Goal: Task Accomplishment & Management: Use online tool/utility

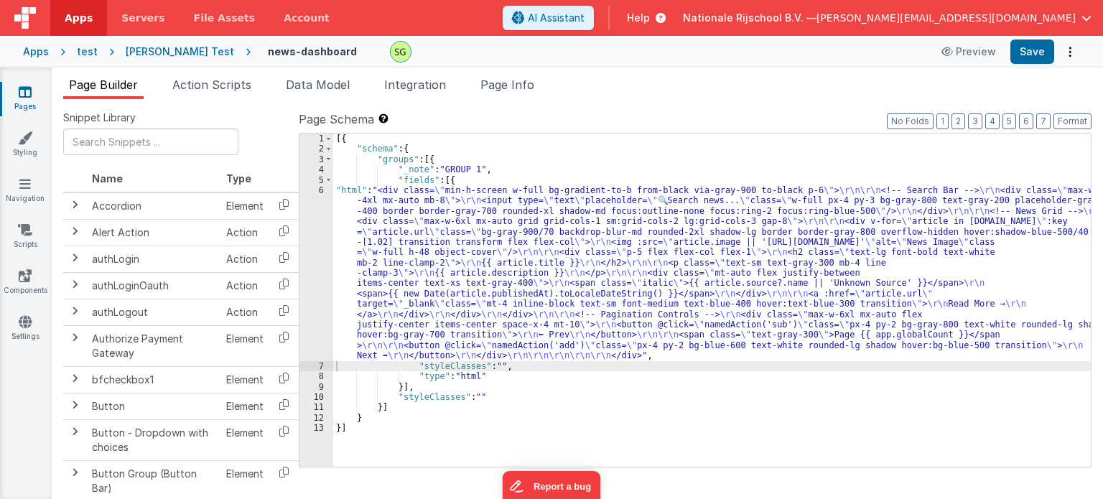
click at [321, 192] on div "6" at bounding box center [316, 273] width 34 height 176
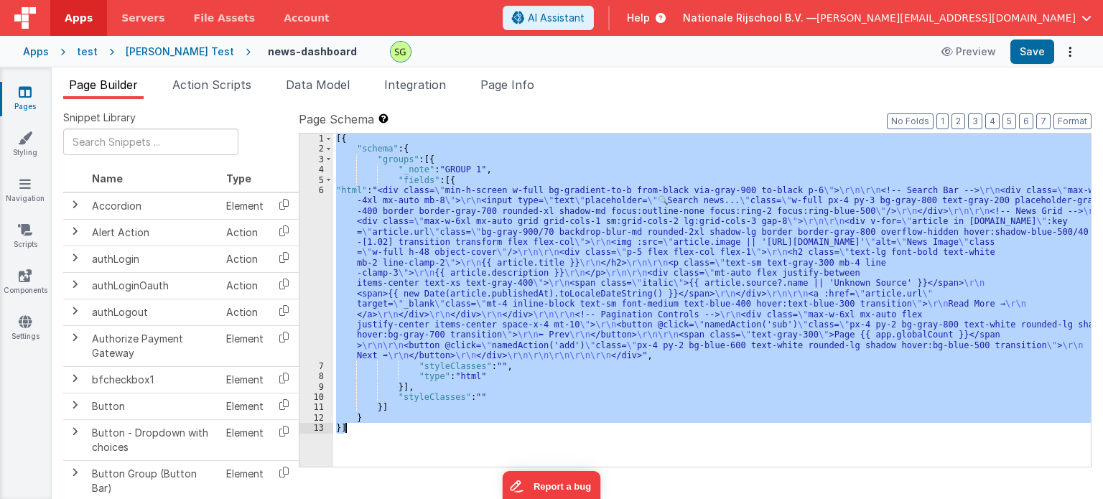
click at [321, 192] on div "6" at bounding box center [316, 273] width 34 height 176
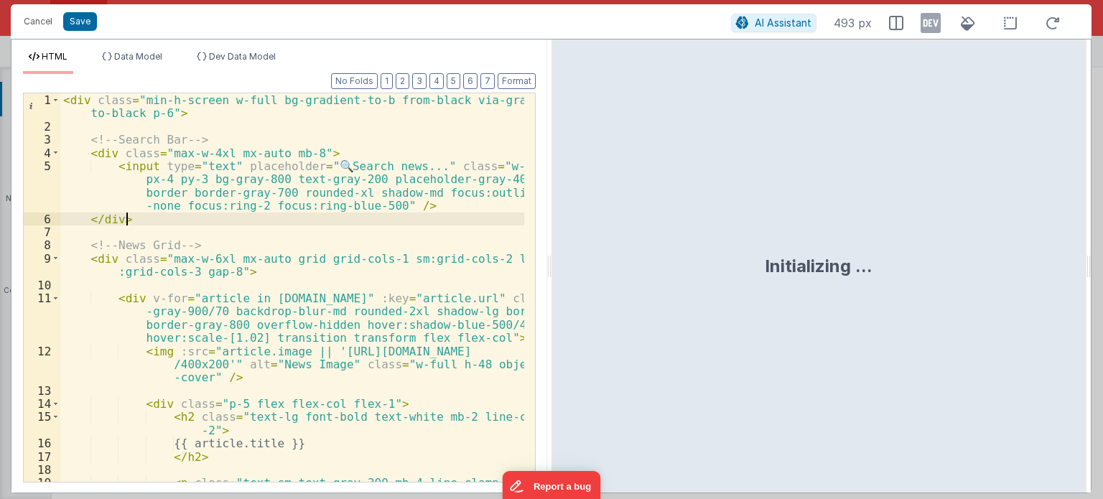
click at [429, 222] on div "< div class = "min-h-screen w-full bg-gradient-to-b from-black via-gray-900 to-…" at bounding box center [292, 307] width 464 height 429
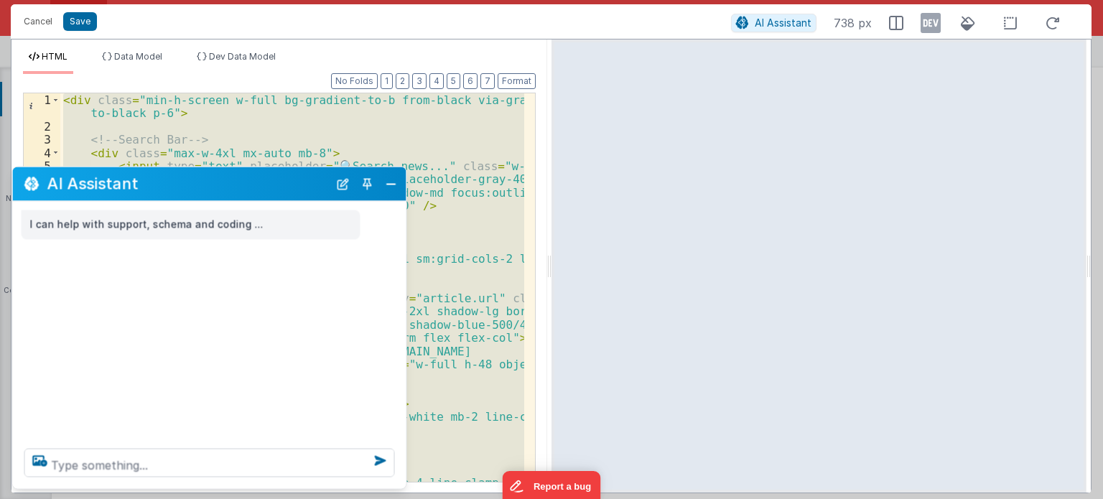
click at [429, 222] on div "< div class = "min-h-screen w-full bg-gradient-to-b from-black via-gray-900 to-…" at bounding box center [292, 287] width 464 height 388
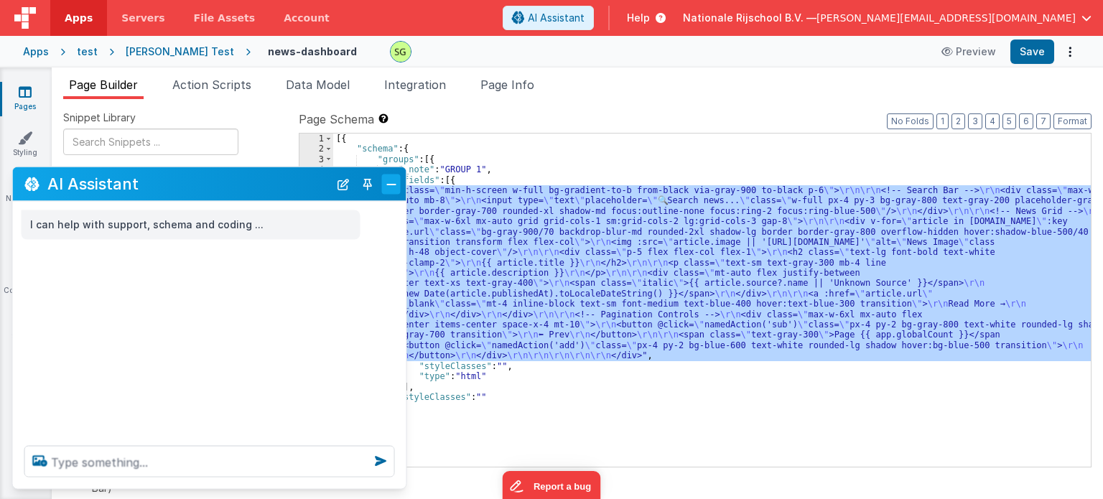
click at [392, 185] on button "Close" at bounding box center [391, 184] width 19 height 20
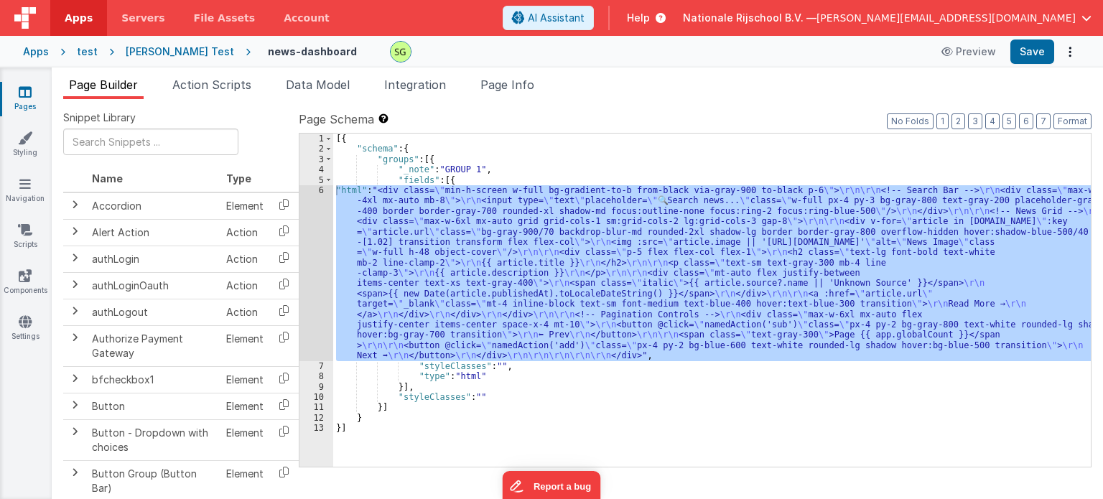
click at [320, 192] on div "6" at bounding box center [316, 273] width 34 height 176
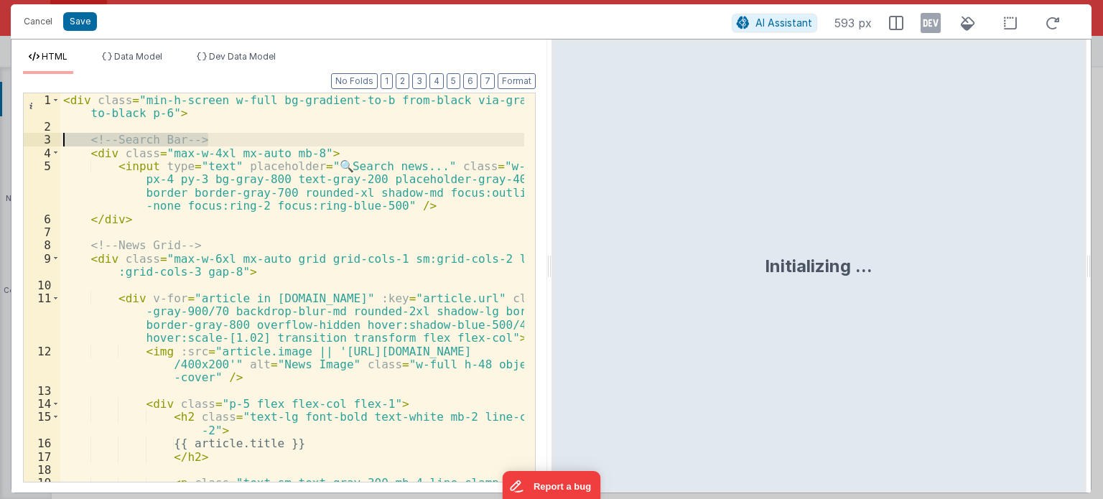
drag, startPoint x: 223, startPoint y: 140, endPoint x: 14, endPoint y: 140, distance: 208.9
click at [14, 140] on div "Format 7 6 5 4 3 2 1 No Folds 1 2 3 4 5 6 7 8 9 10 11 12 13 14 15 16 17 18 19 2…" at bounding box center [279, 283] width 536 height 419
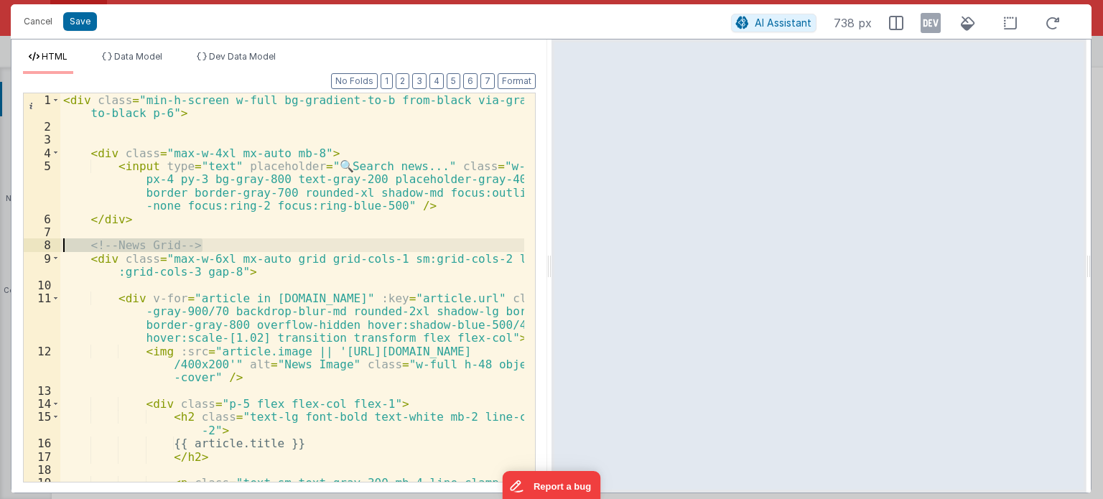
drag, startPoint x: 229, startPoint y: 240, endPoint x: 63, endPoint y: 242, distance: 165.8
click at [63, 242] on div "< div class = "min-h-screen w-full bg-gradient-to-b from-black via-gray-900 to-…" at bounding box center [292, 307] width 464 height 429
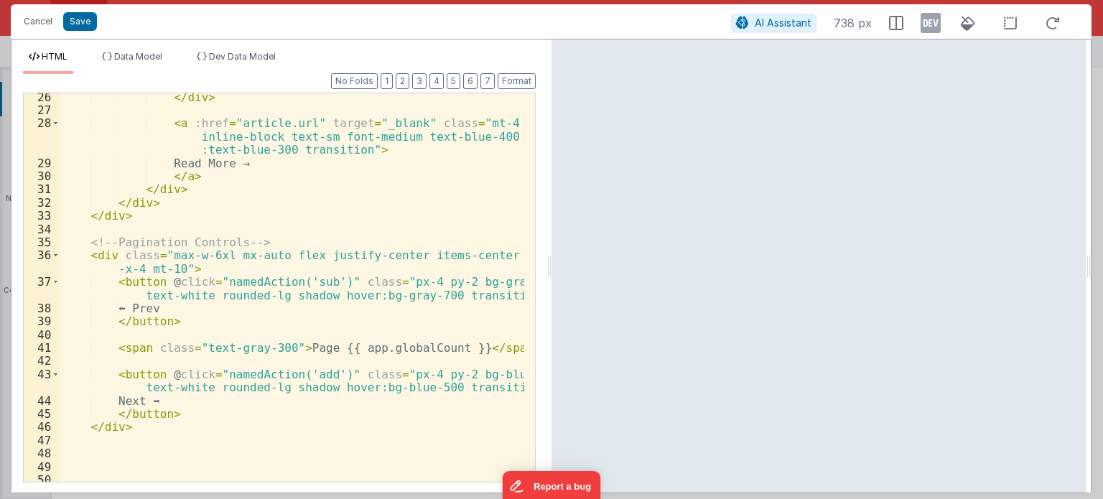
scroll to position [519, 0]
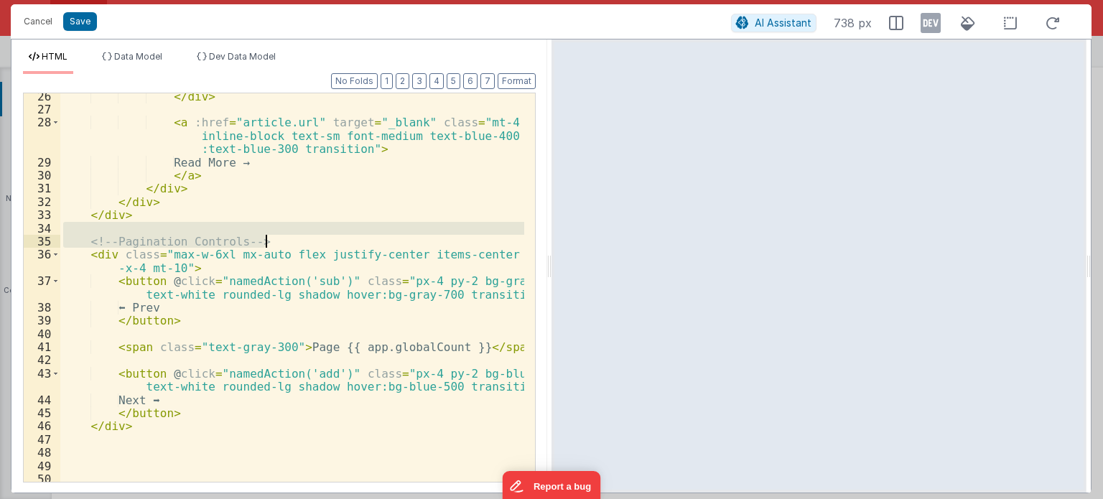
drag, startPoint x: 286, startPoint y: 234, endPoint x: 310, endPoint y: 240, distance: 24.6
click at [310, 240] on div "</ div > < a :href = "article.url" target = "_blank" class = "mt-4 inline-block…" at bounding box center [292, 298] width 464 height 416
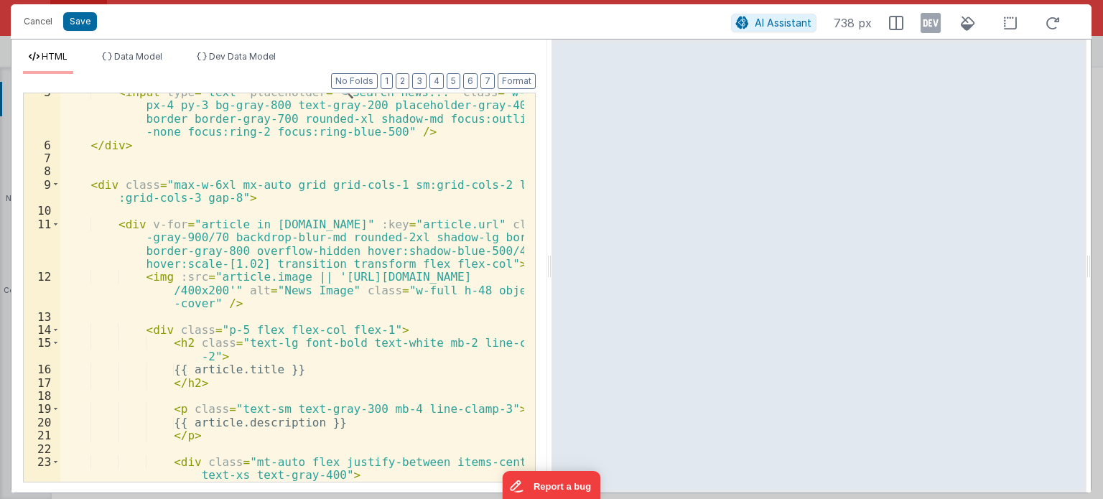
scroll to position [0, 0]
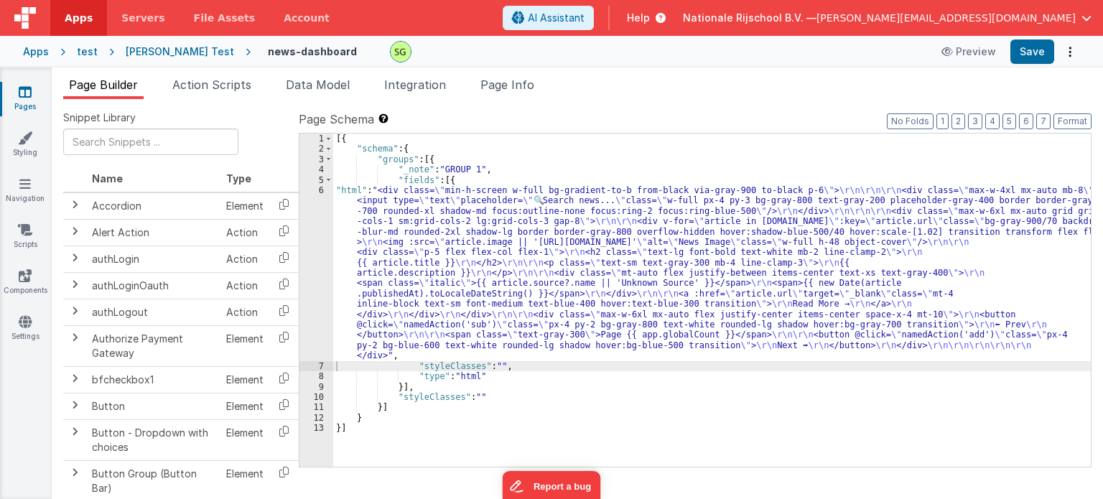
click at [322, 192] on div "6" at bounding box center [316, 273] width 34 height 176
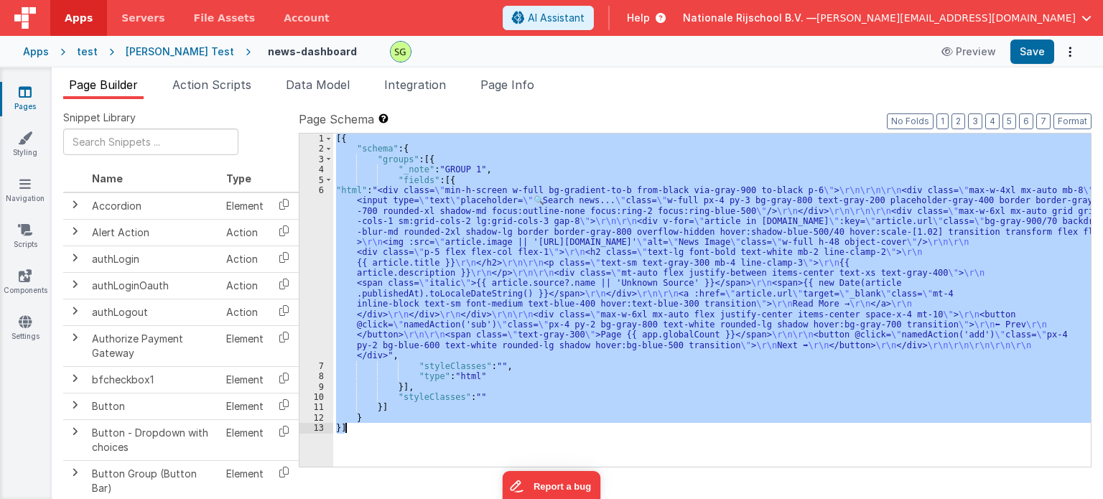
click at [322, 192] on div "6" at bounding box center [316, 273] width 34 height 176
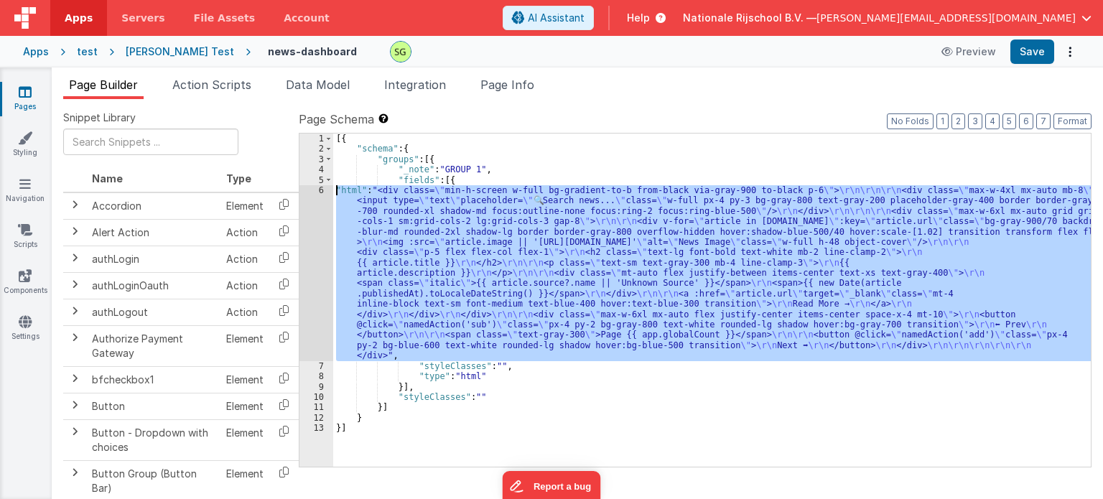
click at [322, 192] on div "6" at bounding box center [316, 273] width 34 height 176
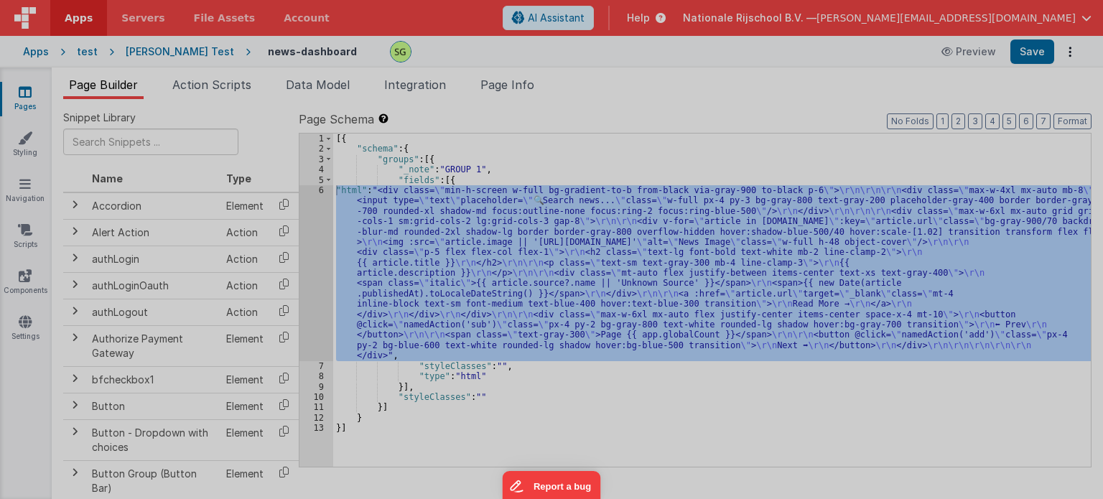
click at [322, 192] on div "< div class = "min-h-screen w-full bg-gradient -to-b from-black via-gray-900 to…" at bounding box center [292, 326] width 464 height 495
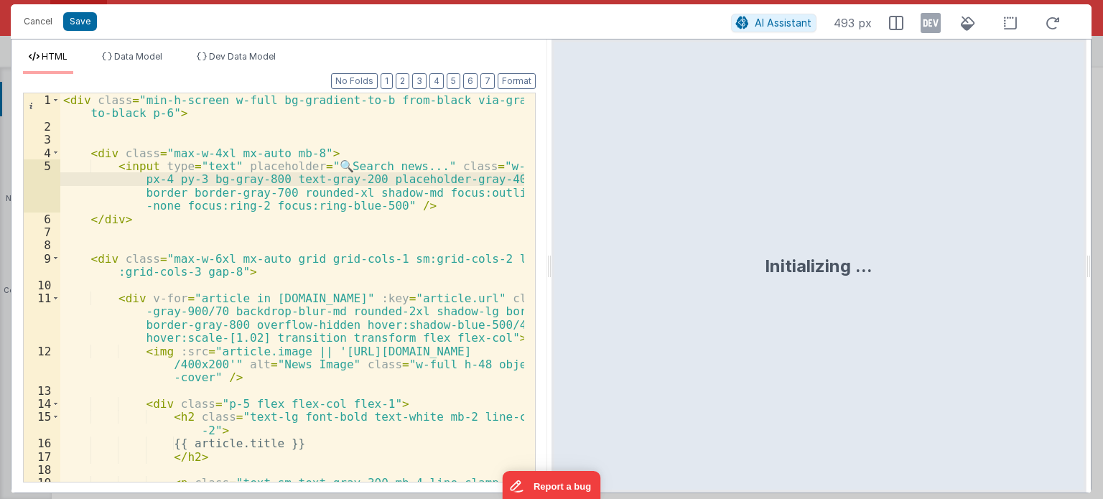
click at [457, 233] on div "< div class = "min-h-screen w-full bg-gradient-to-b from-black via-gray-900 to-…" at bounding box center [292, 307] width 464 height 429
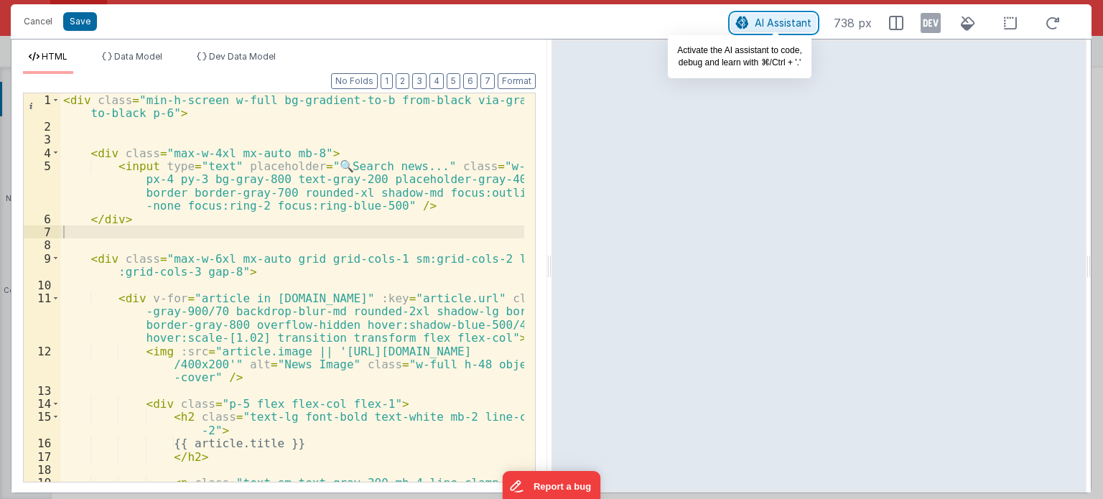
click at [781, 22] on span "AI Assistant" at bounding box center [782, 23] width 57 height 12
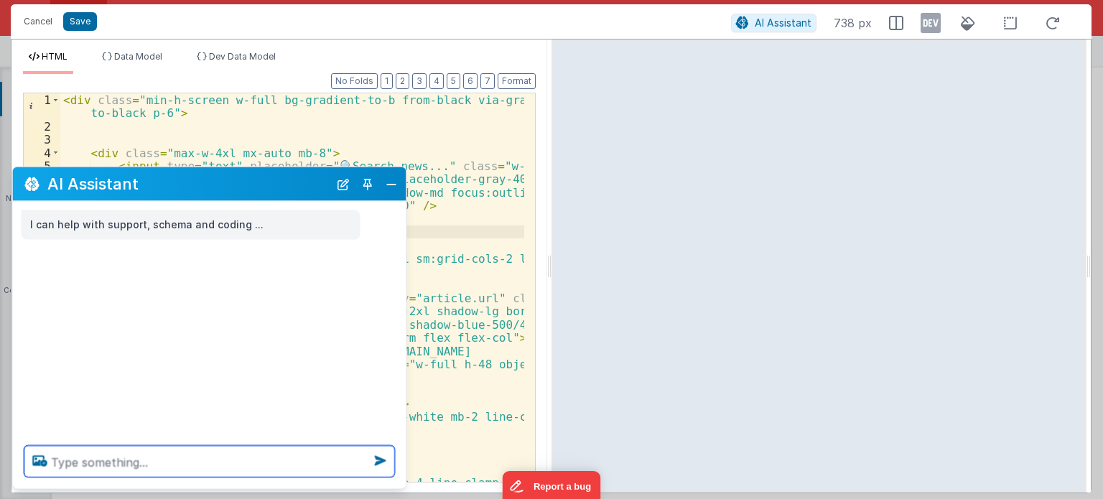
click at [172, 465] on textarea at bounding box center [209, 462] width 370 height 32
type textarea "how to comment html code in this"
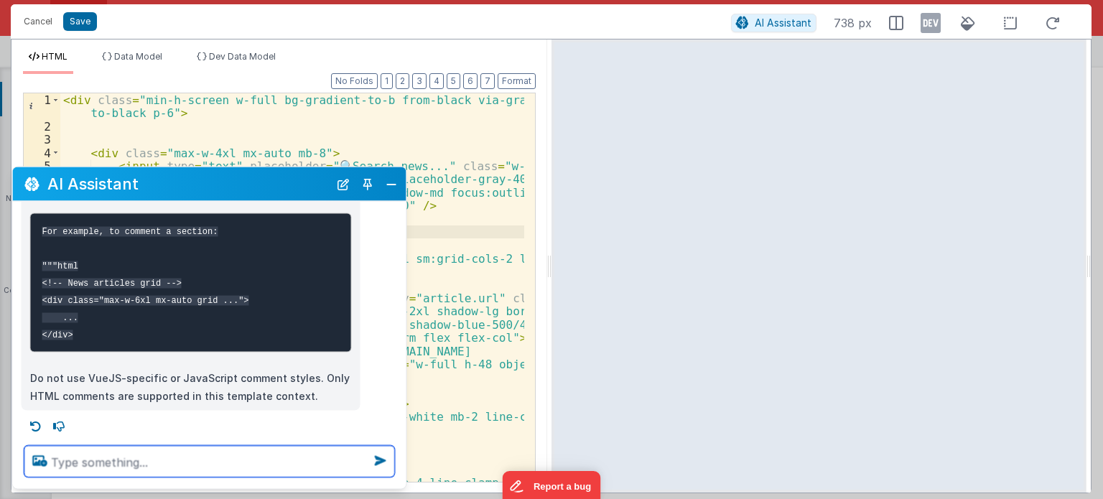
scroll to position [181, 0]
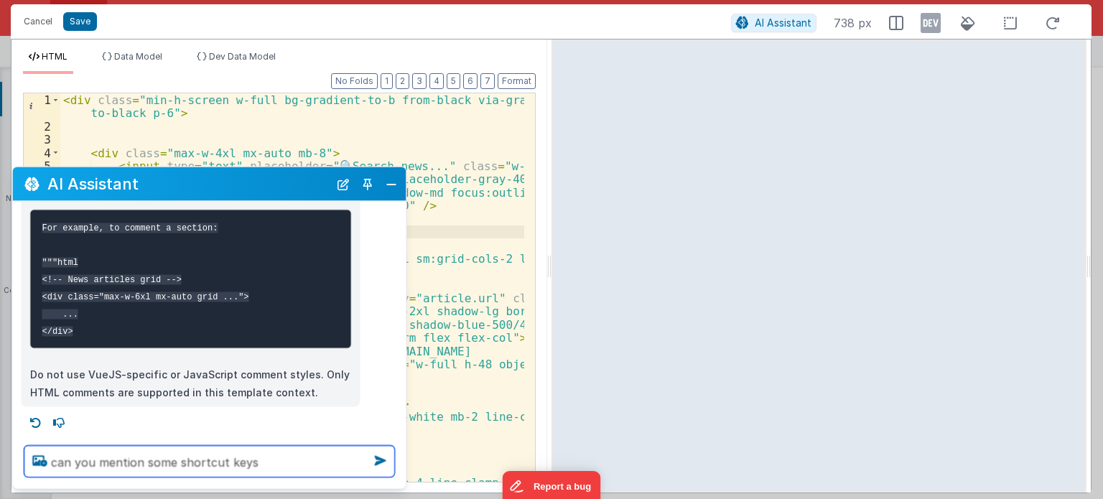
type textarea "can you mention some shortcut keys"
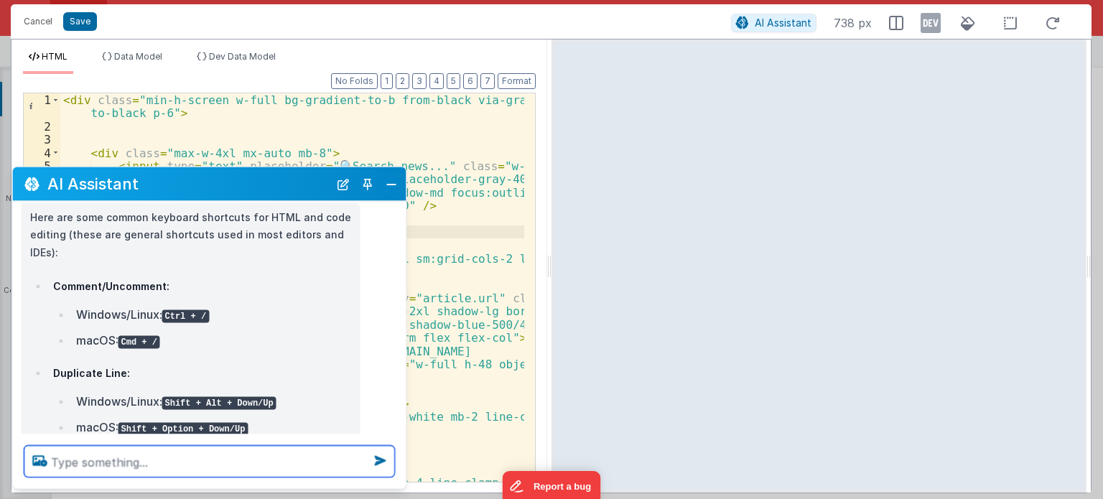
scroll to position [415, 0]
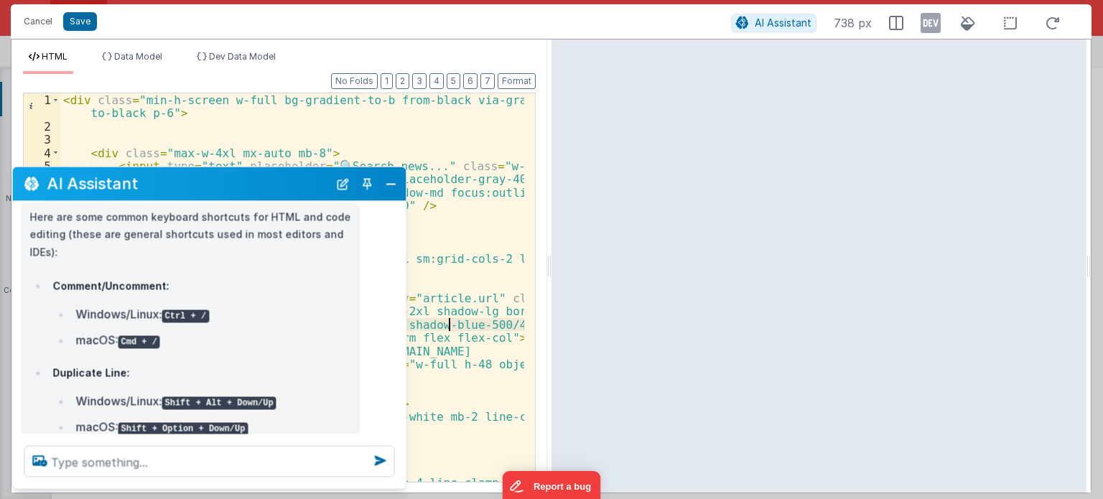
click at [448, 318] on div "< div class = "min-h-screen w-full bg-gradient-to-b from-black via-gray-900 to-…" at bounding box center [292, 307] width 464 height 429
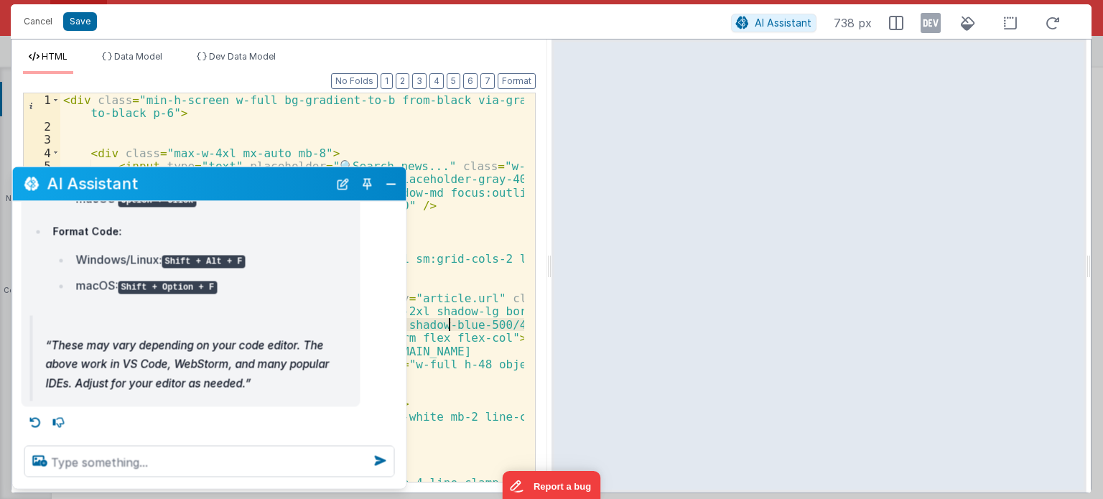
scroll to position [824, 0]
click at [485, 370] on div "< div class = "min-h-screen w-full bg-gradient-to-b from-black via-gray-900 to-…" at bounding box center [292, 307] width 464 height 429
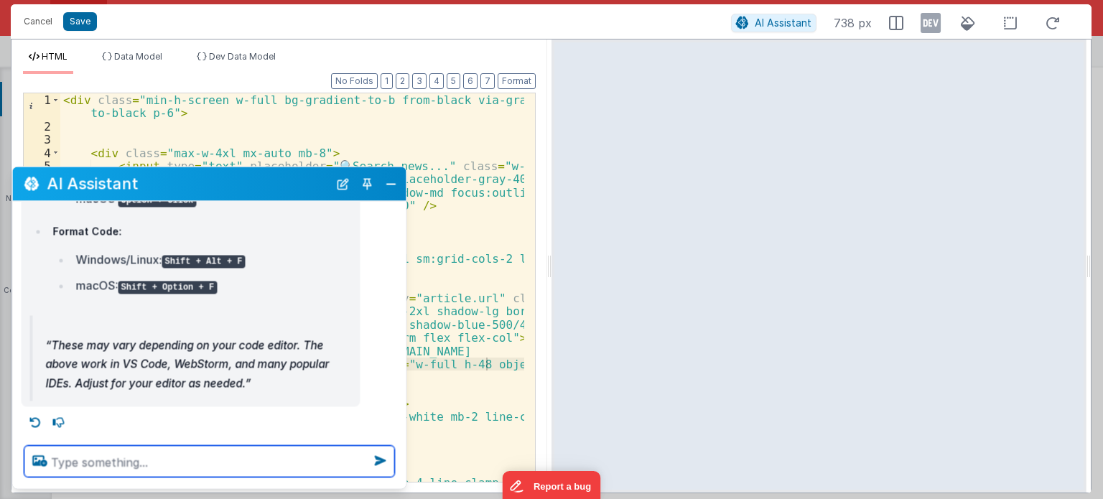
click at [177, 472] on textarea at bounding box center [209, 462] width 370 height 32
type textarea "i am using fmbetter forms"
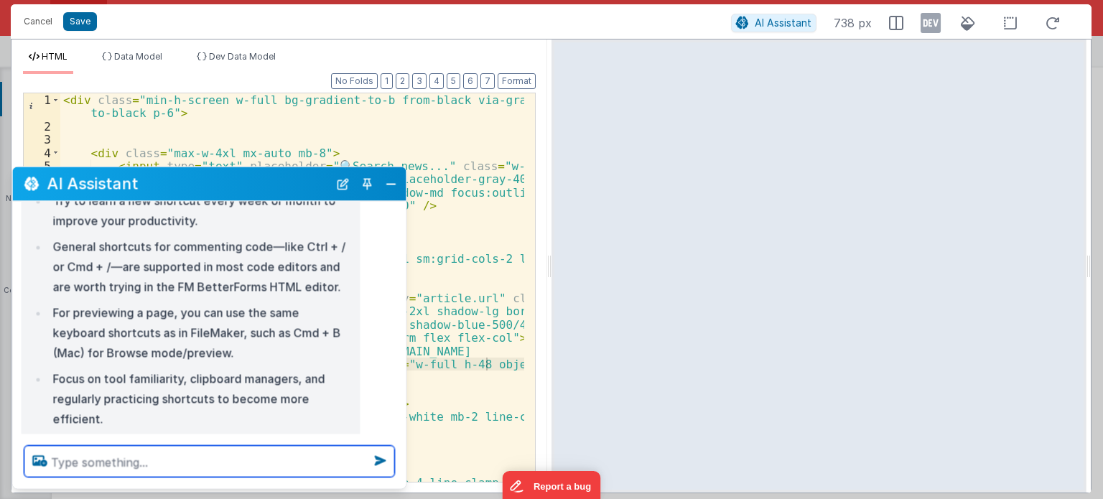
scroll to position [1355, 0]
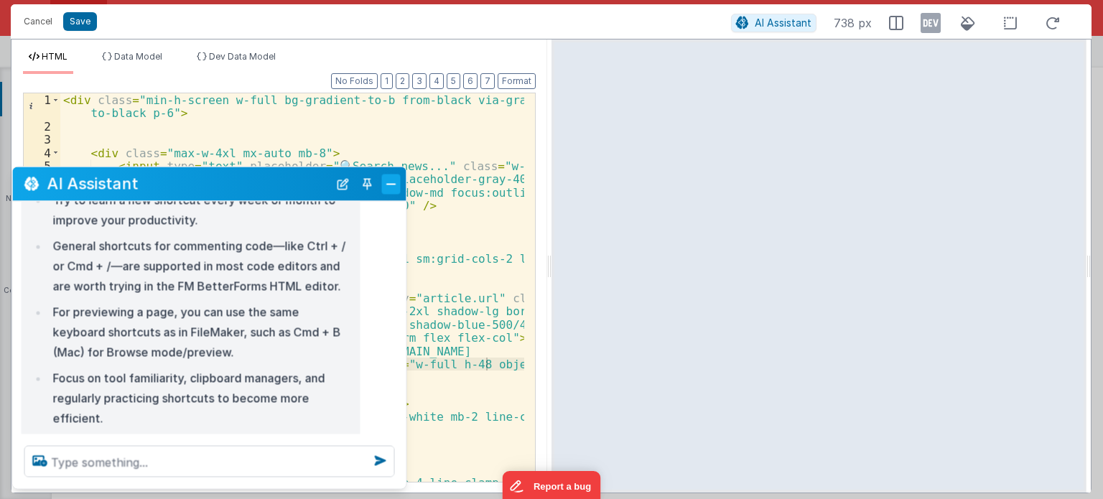
click at [394, 180] on button "Close" at bounding box center [391, 184] width 19 height 20
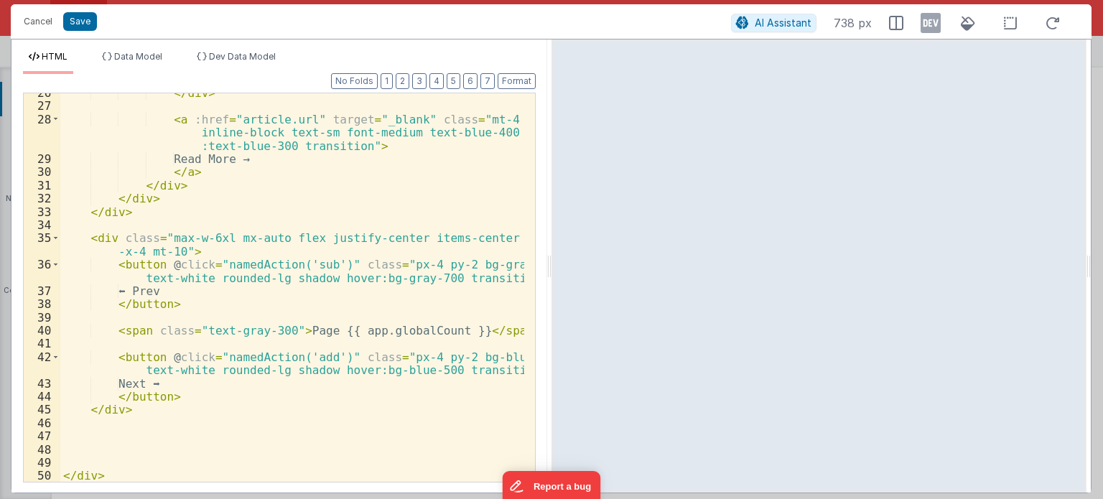
scroll to position [523, 0]
click at [131, 478] on div "</ div > < a :href = "article.url" target = "_blank" class = "mt-4 inline-block…" at bounding box center [292, 294] width 464 height 416
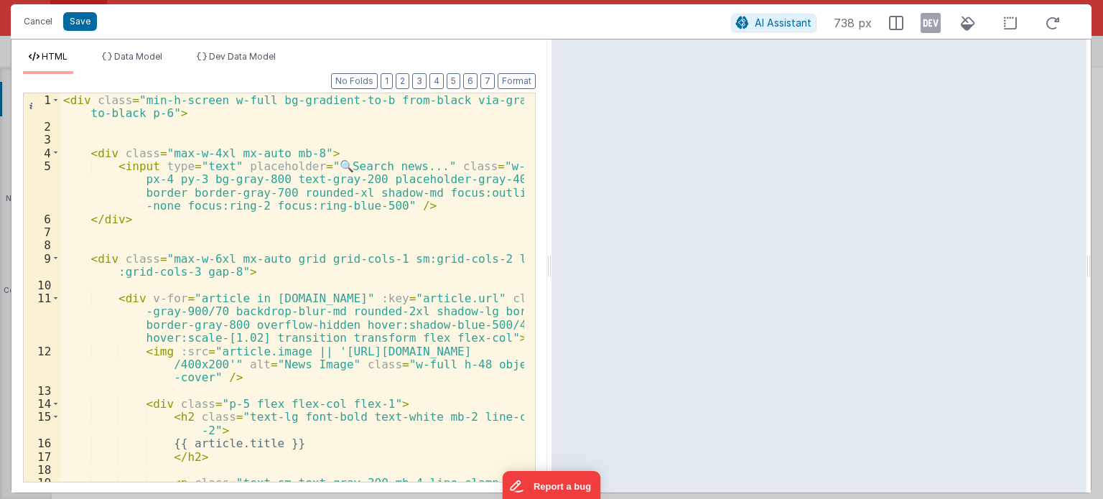
scroll to position [0, 0]
click at [62, 98] on div "< div class = "min-h-screen w-full bg-gradient-to-b from-black via-gray-900 to-…" at bounding box center [292, 307] width 464 height 429
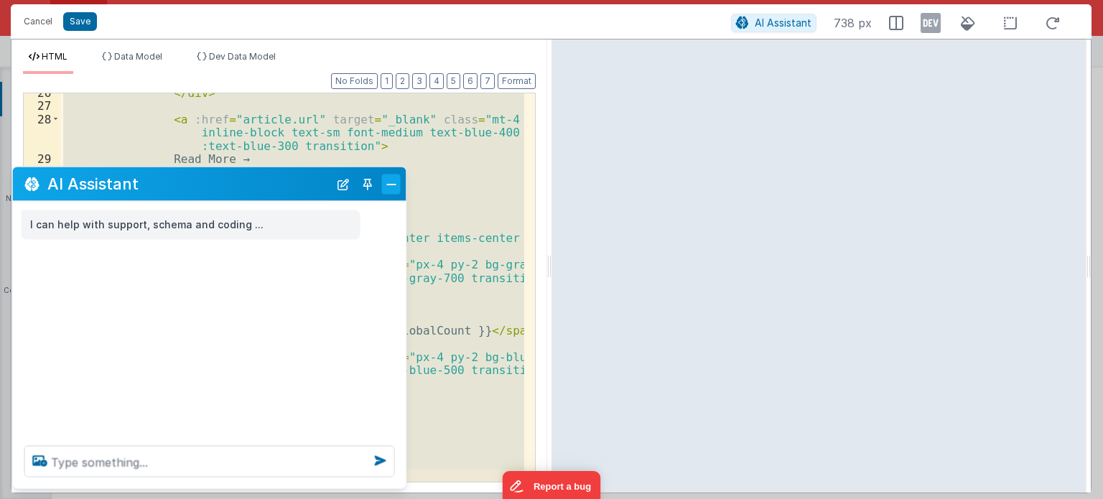
click at [387, 180] on button "Close" at bounding box center [391, 184] width 19 height 20
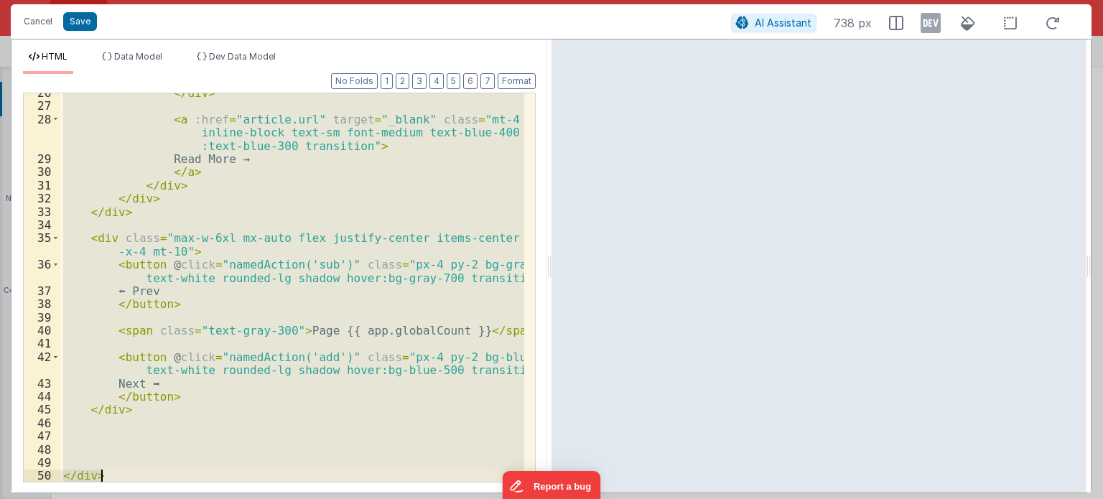
click at [205, 443] on div "</ div > < a :href = "article.url" target = "_blank" class = "mt-4 inline-block…" at bounding box center [292, 287] width 464 height 388
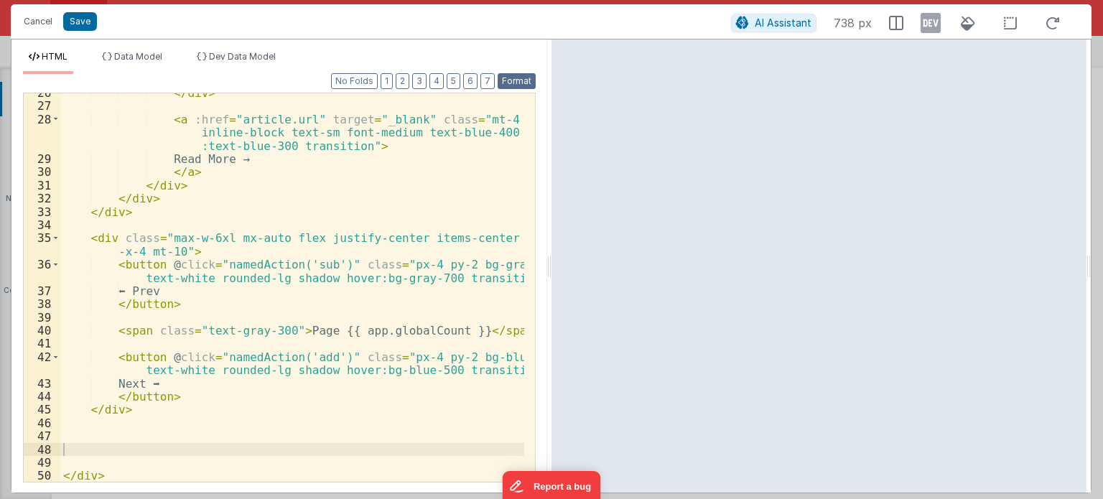
click at [517, 80] on button "Format" at bounding box center [516, 81] width 38 height 16
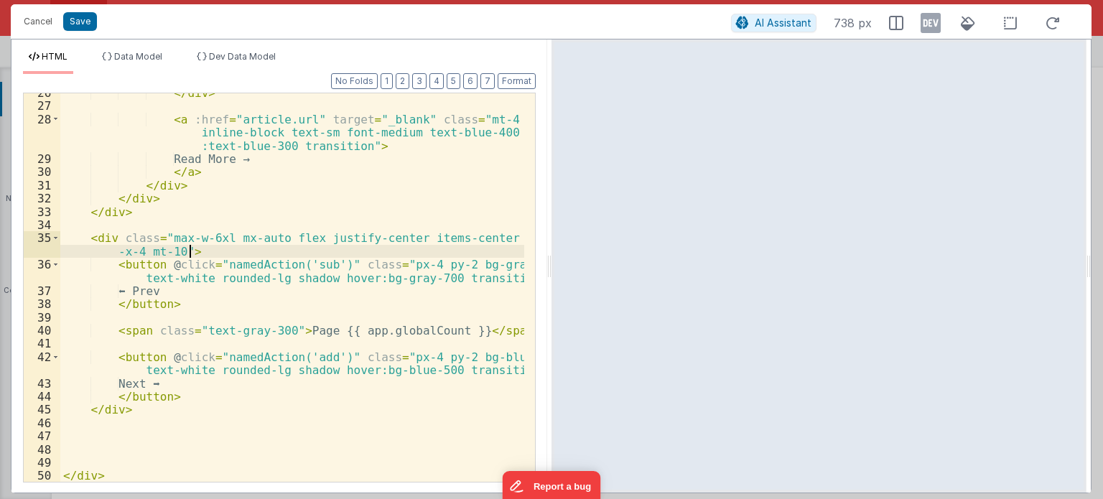
click at [352, 253] on div "</ div > < a :href = "article.url" target = "_blank" class = "mt-4 inline-block…" at bounding box center [292, 294] width 464 height 416
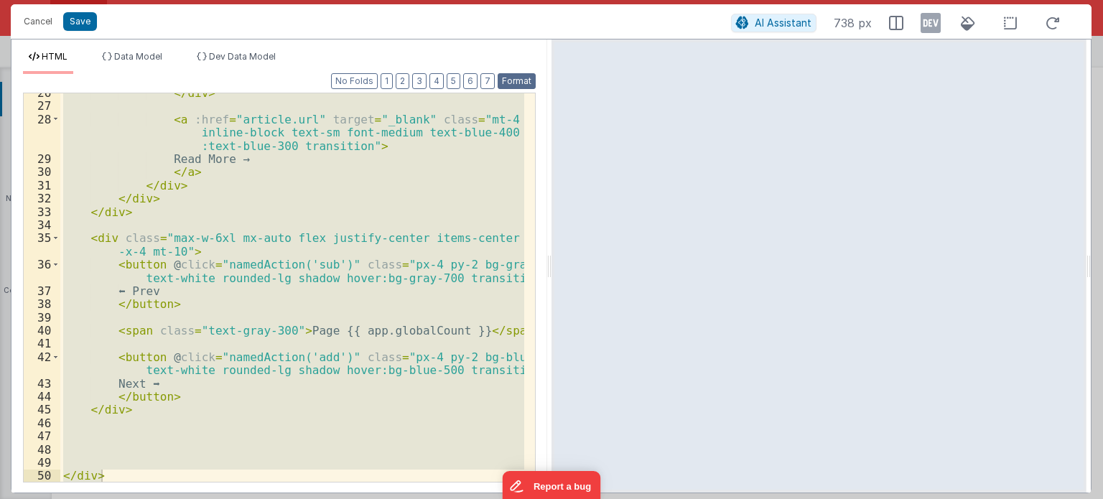
click at [517, 82] on button "Format" at bounding box center [516, 81] width 38 height 16
click at [416, 173] on div "</ div > < a :href = "article.url" target = "_blank" class = "mt-4 inline-block…" at bounding box center [292, 287] width 464 height 388
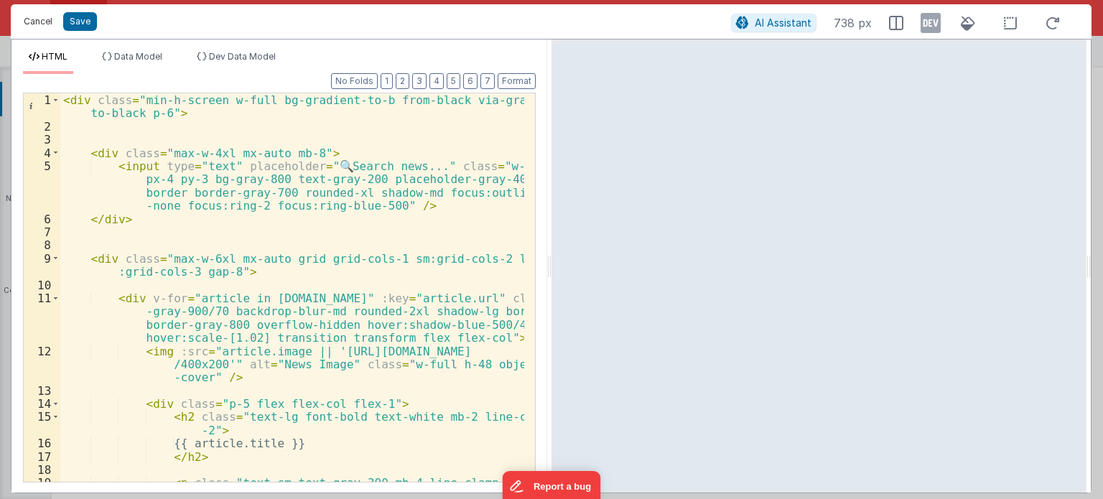
click at [43, 22] on button "Cancel" at bounding box center [38, 21] width 43 height 20
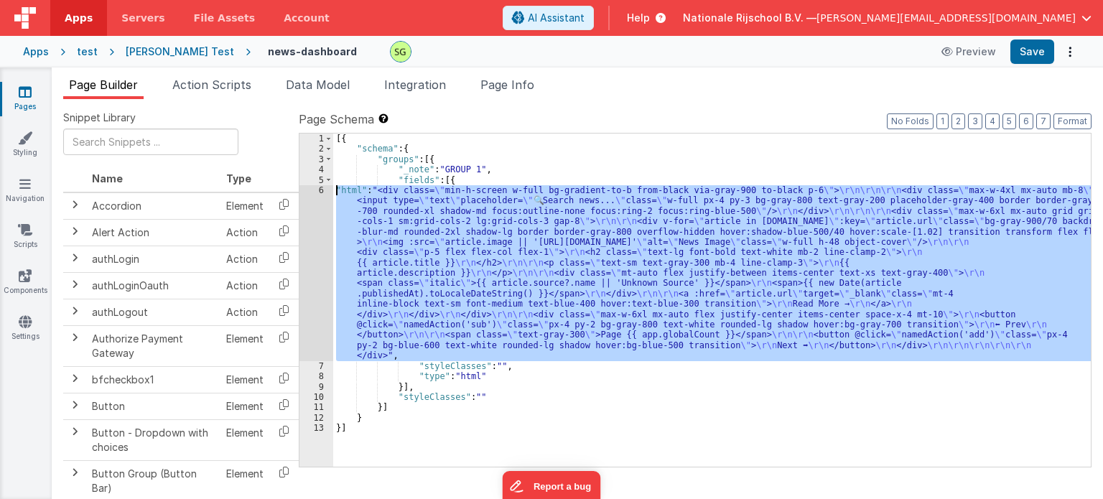
click at [321, 187] on div "6" at bounding box center [316, 273] width 34 height 176
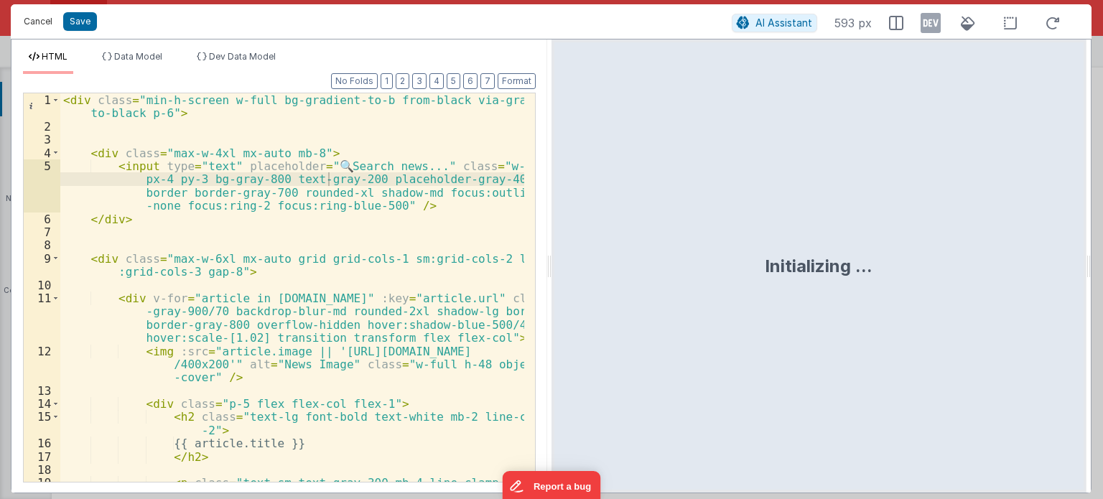
click at [42, 17] on button "Cancel" at bounding box center [38, 21] width 43 height 20
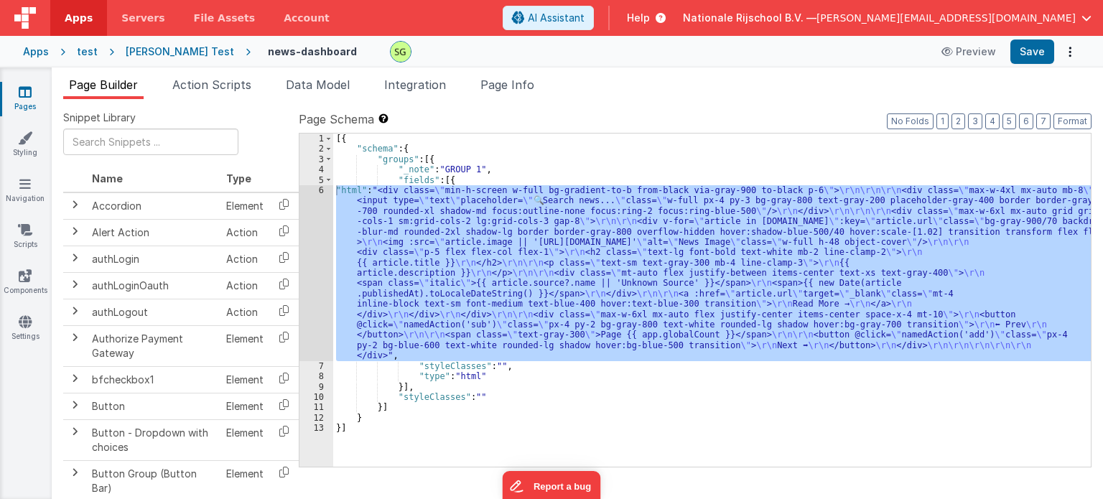
click at [422, 87] on span "Integration" at bounding box center [415, 85] width 62 height 14
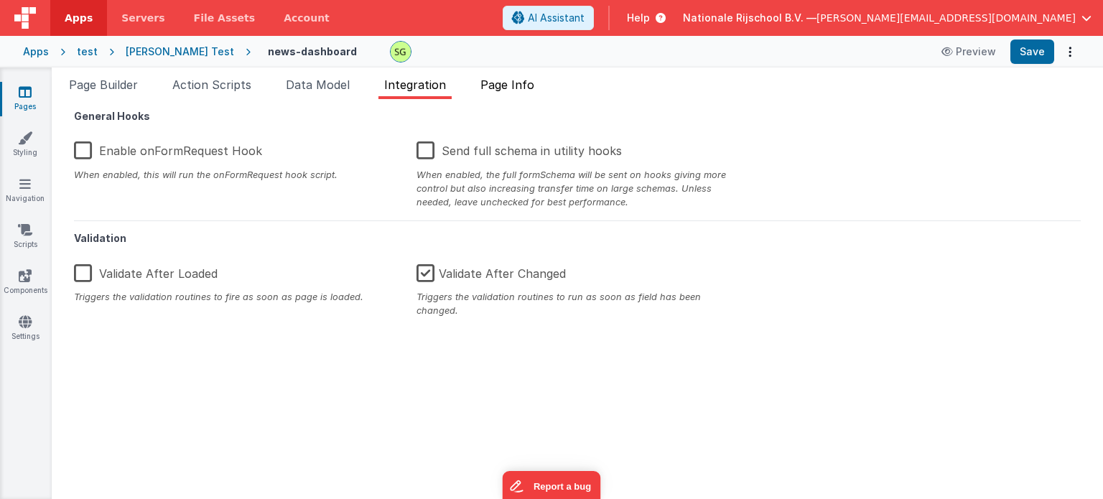
click at [528, 85] on span "Page Info" at bounding box center [507, 85] width 54 height 14
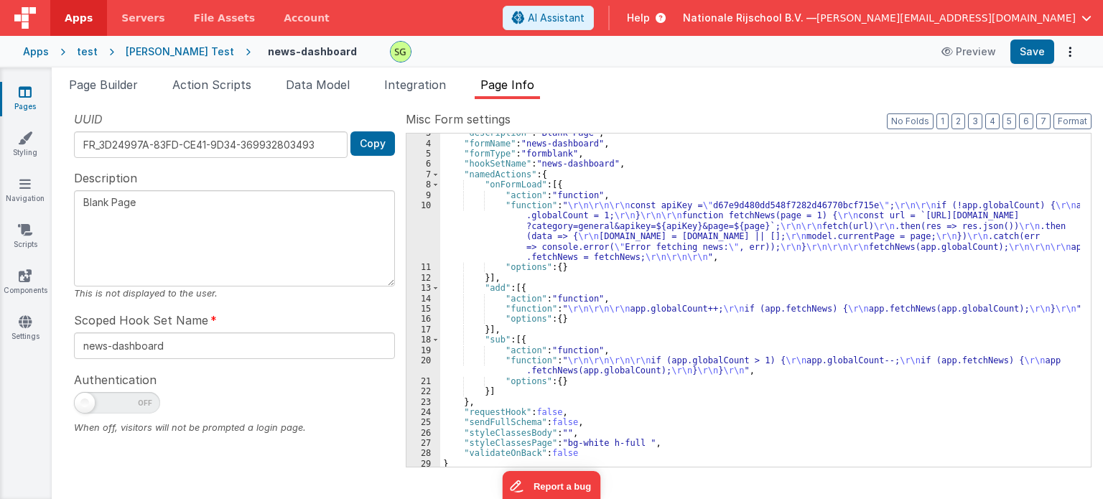
scroll to position [26, 0]
click at [103, 85] on span "Page Builder" at bounding box center [103, 85] width 69 height 14
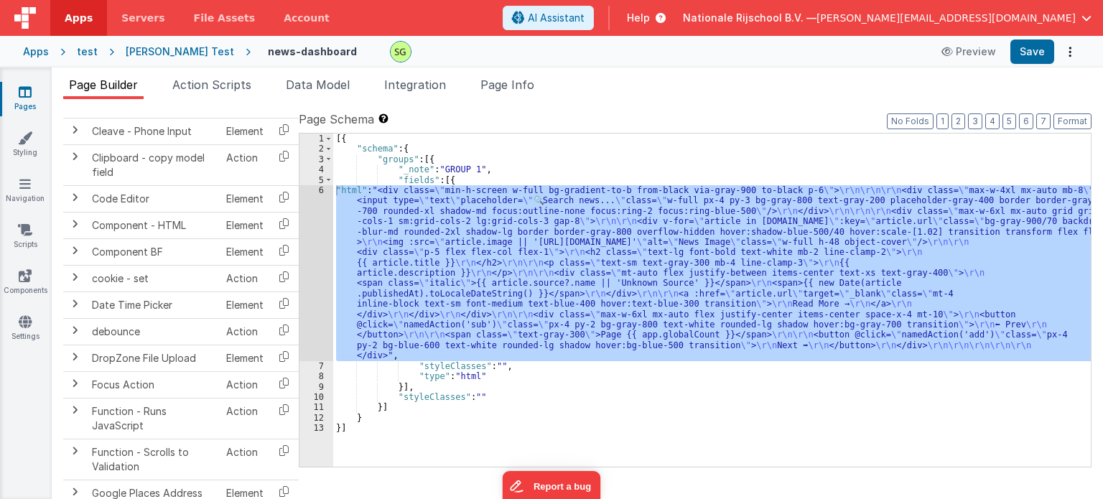
scroll to position [0, 0]
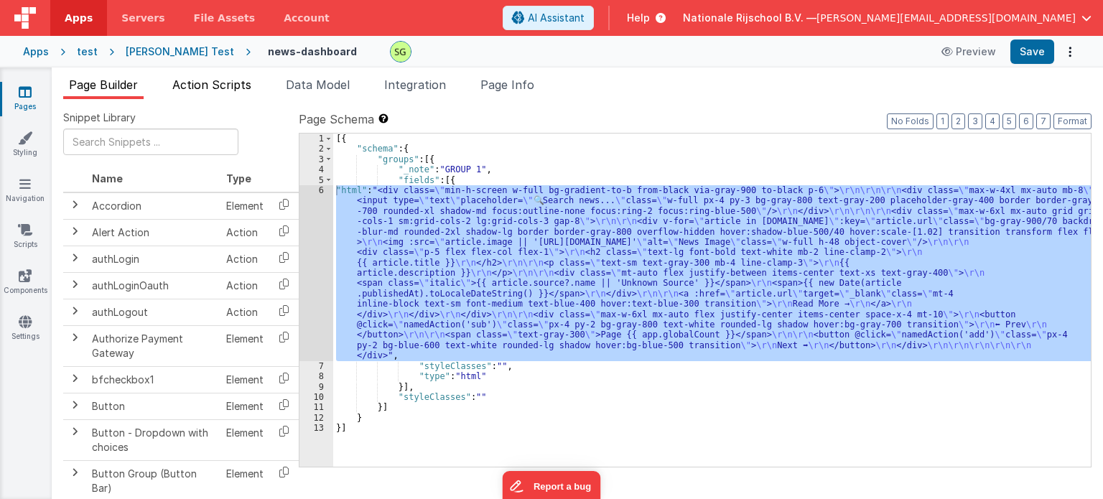
click at [235, 91] on span "Action Scripts" at bounding box center [211, 85] width 79 height 14
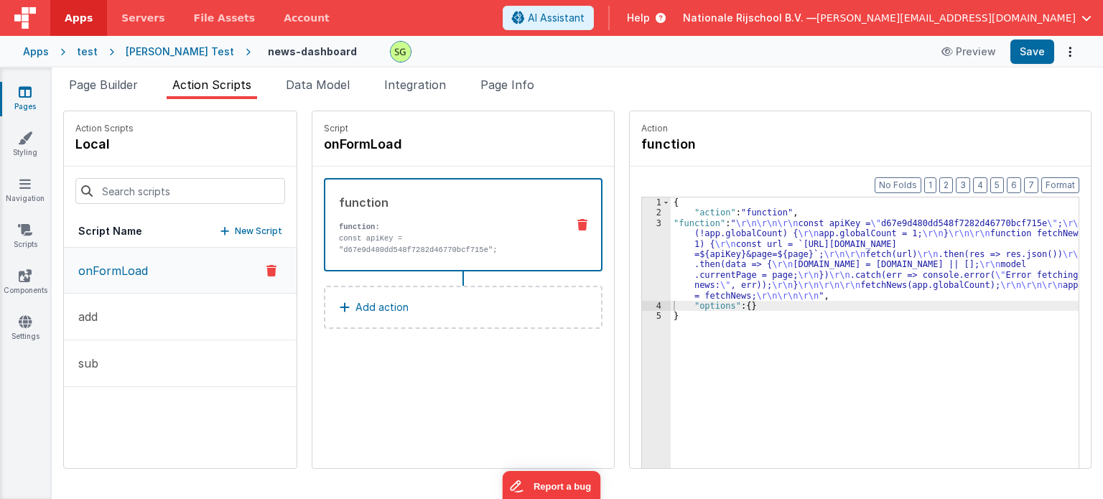
click at [396, 317] on button "Add action" at bounding box center [463, 307] width 279 height 43
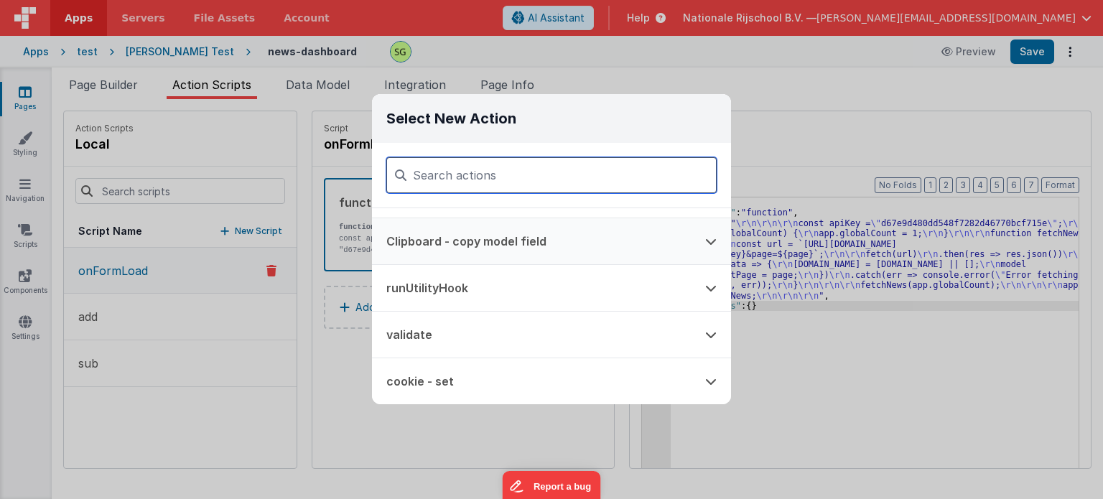
scroll to position [34, 0]
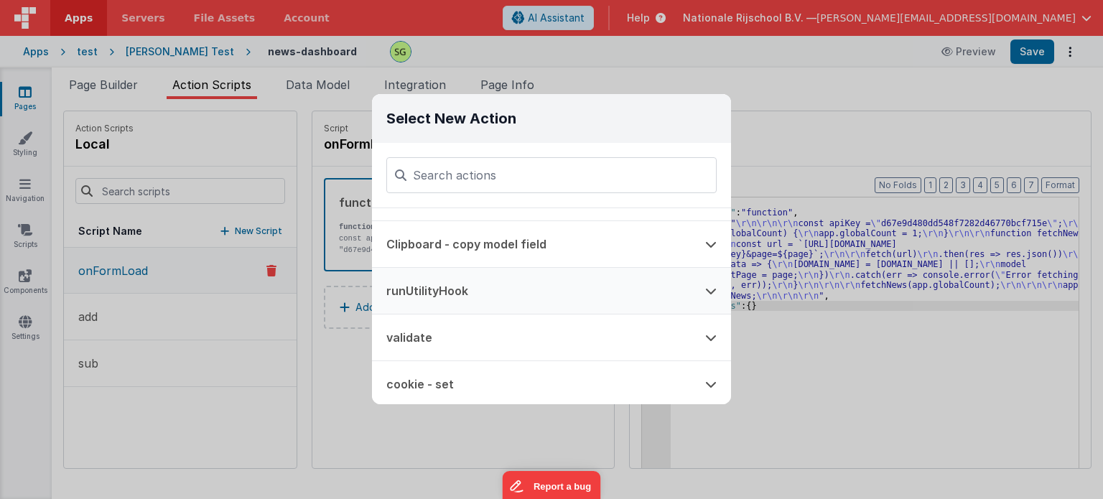
click at [454, 302] on button "runUtilityHook" at bounding box center [531, 291] width 319 height 46
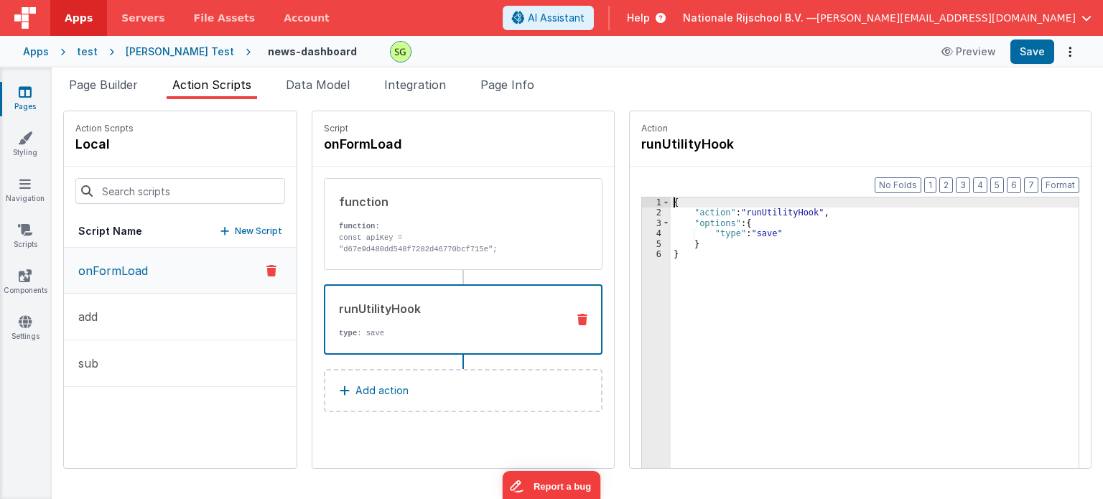
click at [643, 212] on div "2" at bounding box center [656, 212] width 29 height 10
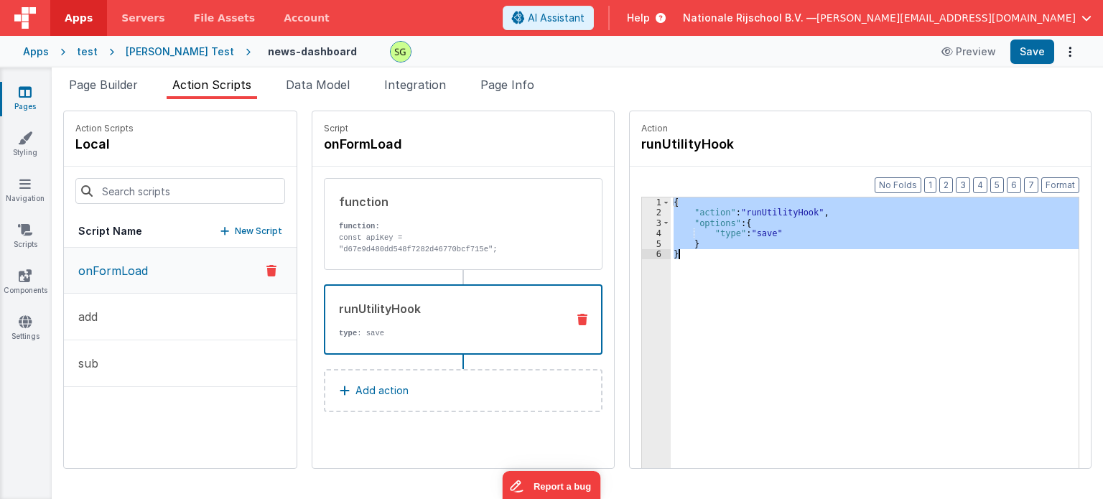
click at [643, 212] on div "2" at bounding box center [656, 212] width 29 height 10
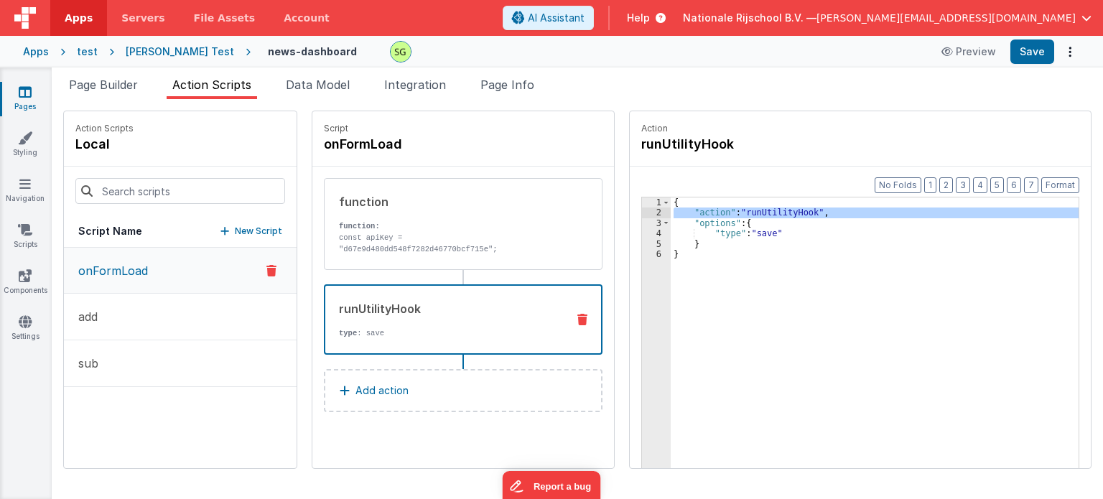
click at [643, 212] on div "2" at bounding box center [656, 212] width 29 height 10
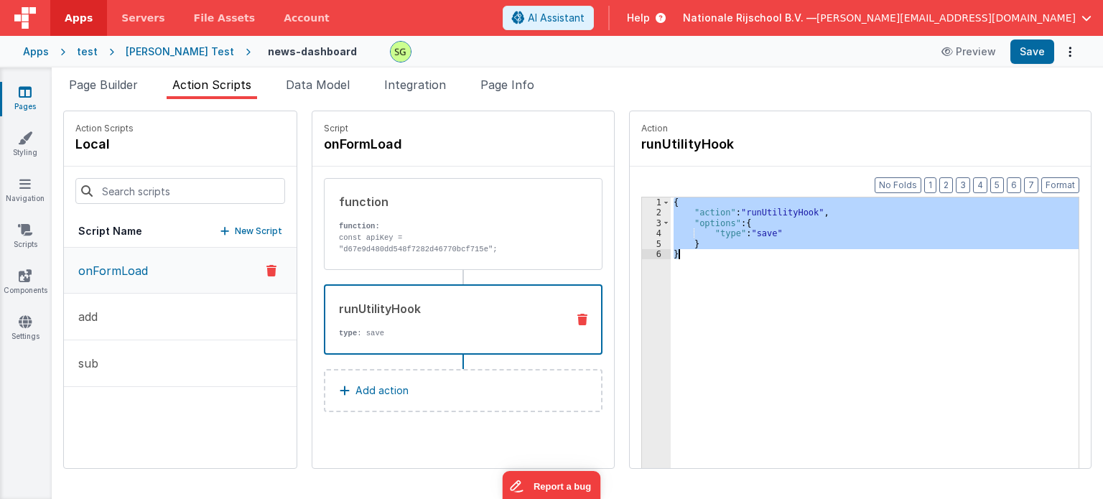
click at [643, 212] on div "2" at bounding box center [656, 212] width 29 height 10
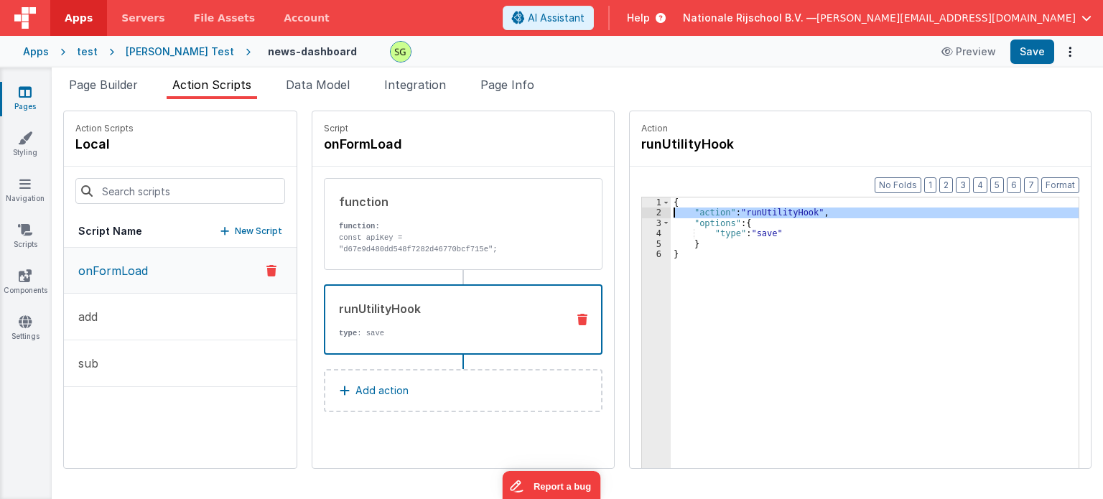
click at [643, 212] on div "2" at bounding box center [656, 212] width 29 height 10
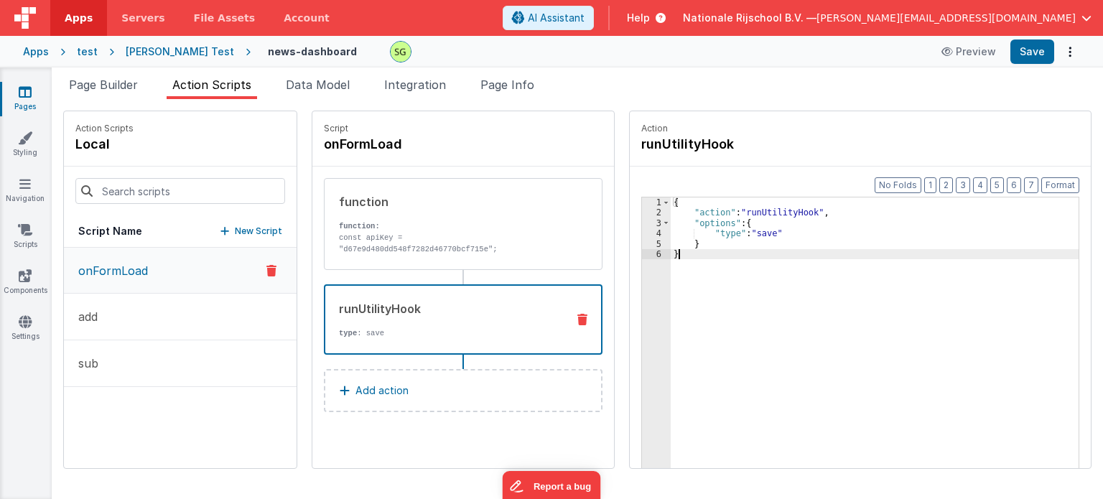
click at [670, 276] on div "{ "action" : "runUtilityHook" , "options" : { "type" : "save" } }" at bounding box center [881, 365] width 423 height 337
click at [577, 314] on icon at bounding box center [582, 319] width 10 height 11
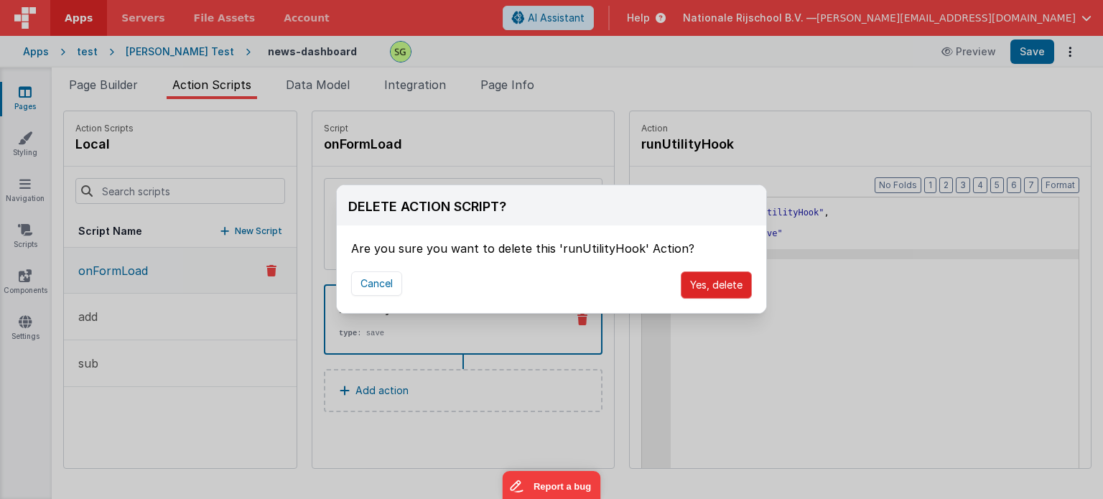
click at [682, 292] on button "Yes, delete" at bounding box center [716, 284] width 71 height 27
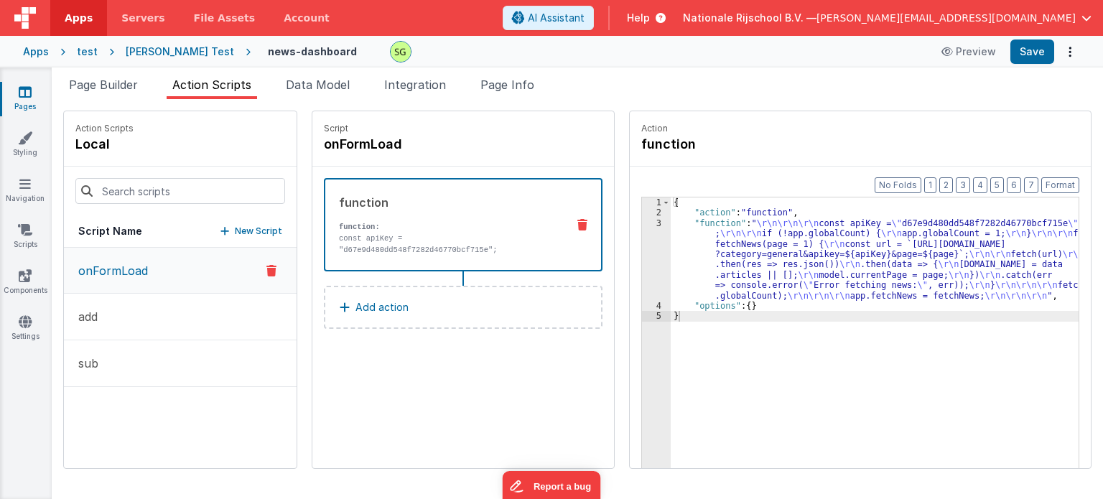
click at [418, 347] on div "function function: const apiKey = "d67e9d480dd548f7282d46770bcf715e"; if (!app.…" at bounding box center [462, 261] width 301 height 188
click at [388, 428] on div "Script onFormLoad function function: const apiKey = "d67e9d480dd548f7282d46770b…" at bounding box center [462, 289] width 301 height 357
click at [156, 46] on div "[PERSON_NAME] Test" at bounding box center [180, 52] width 108 height 14
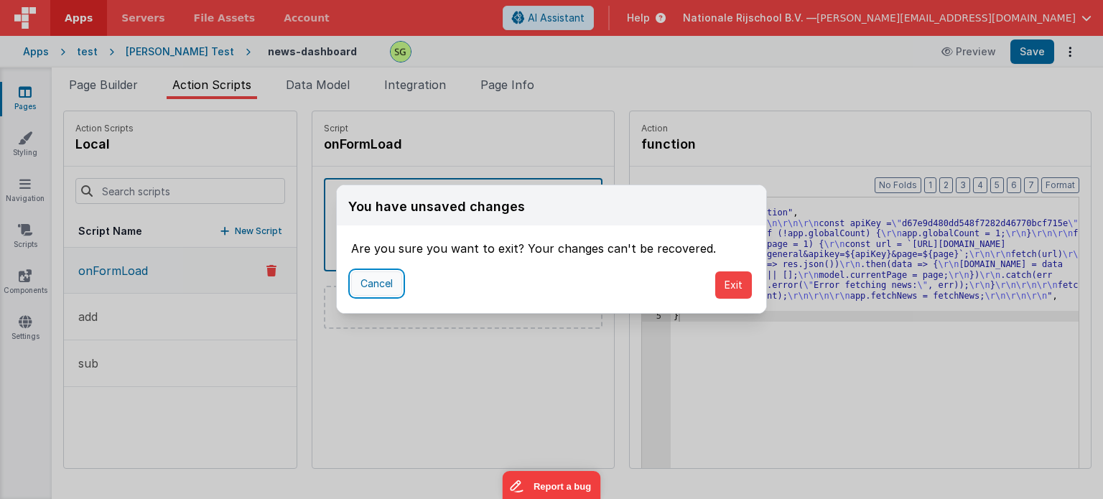
click at [374, 283] on button "Cancel" at bounding box center [376, 283] width 51 height 24
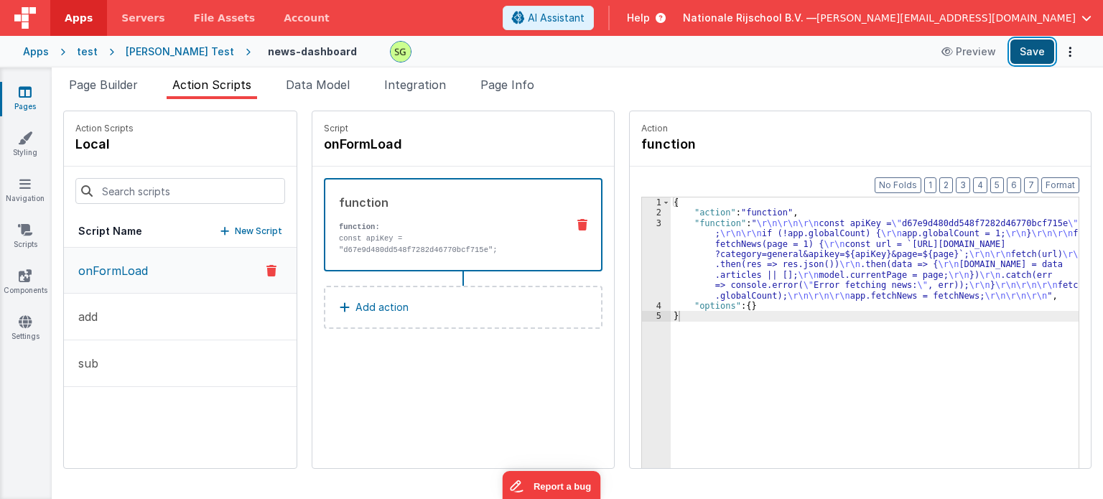
click at [1024, 43] on button "Save" at bounding box center [1032, 51] width 44 height 24
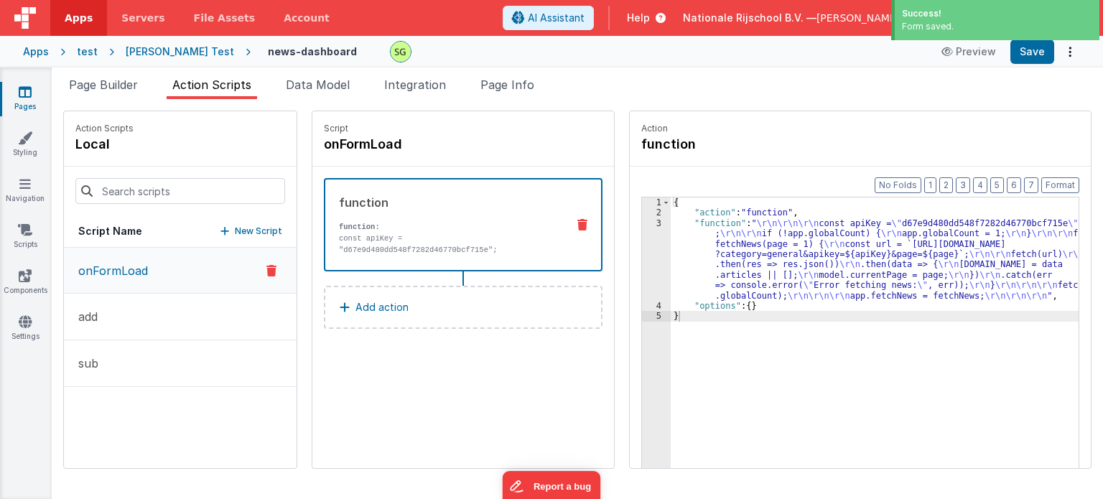
click at [144, 54] on div "[PERSON_NAME] Test" at bounding box center [180, 52] width 108 height 14
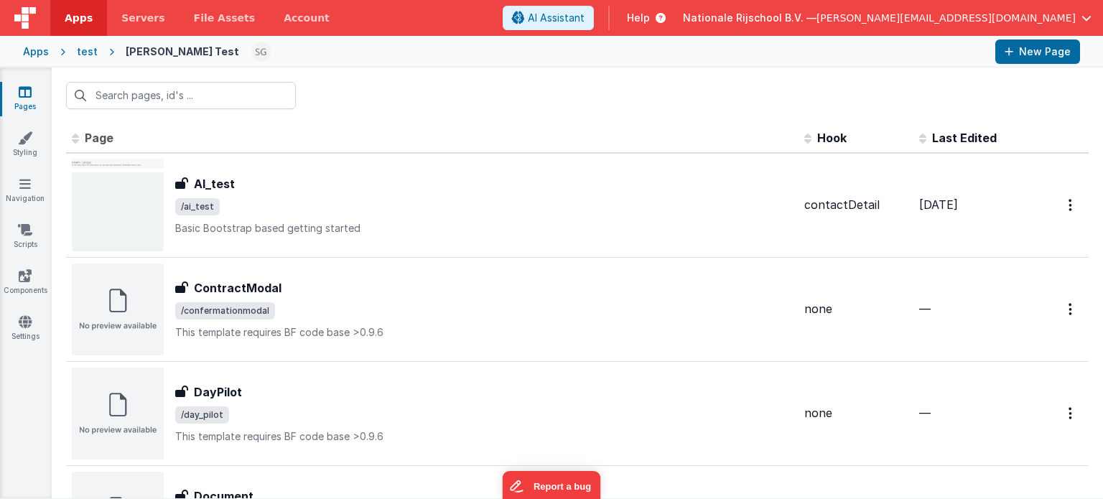
click at [33, 55] on div "Apps" at bounding box center [36, 52] width 26 height 14
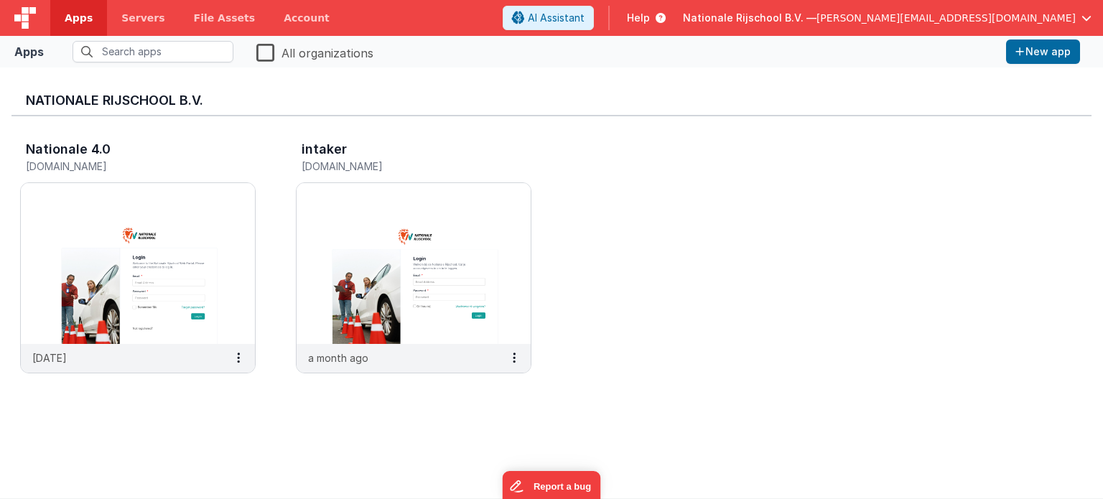
click at [548, 284] on div "Nationale 4.0 [DOMAIN_NAME] [DATE] intaker [DOMAIN_NAME] a month ago" at bounding box center [551, 261] width 1080 height 290
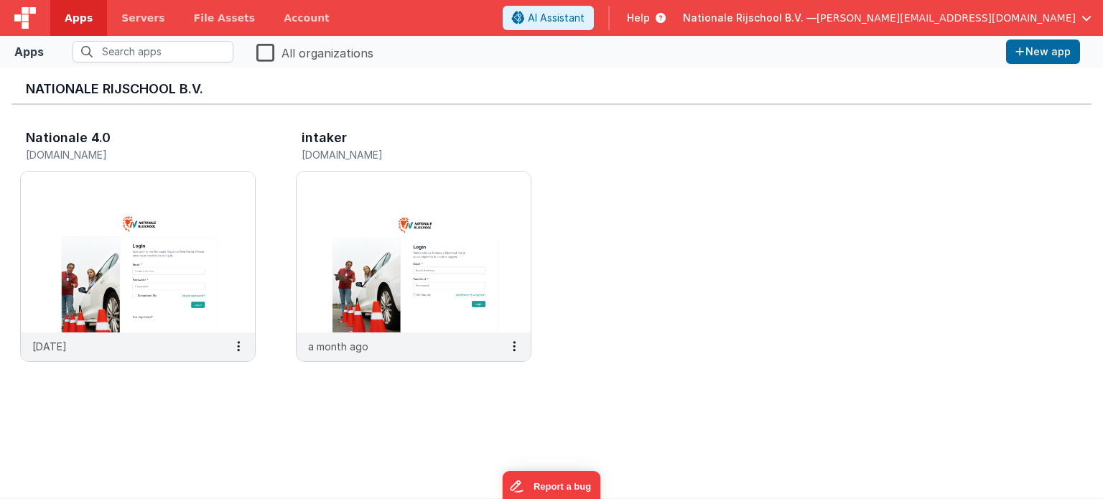
click at [37, 47] on div "Apps" at bounding box center [28, 51] width 29 height 17
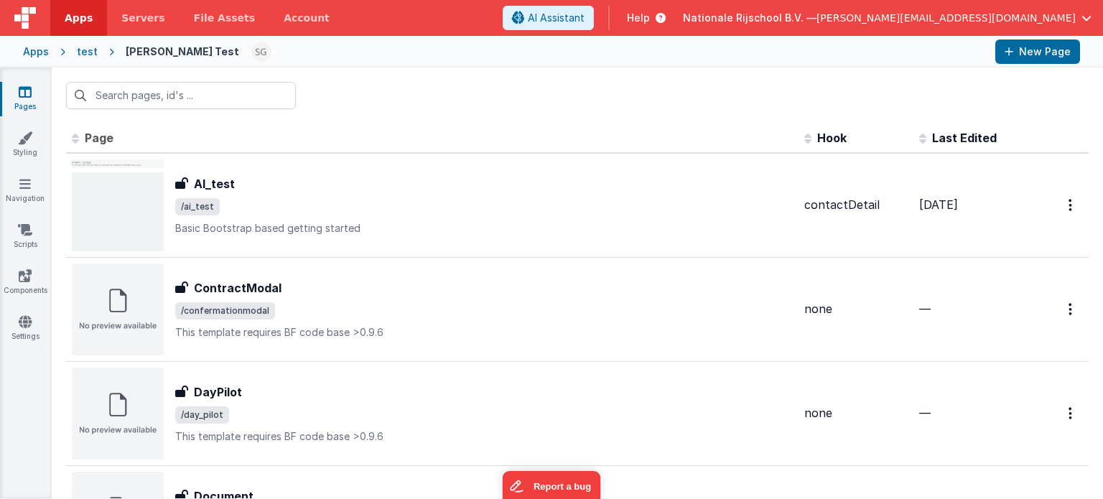
click at [88, 54] on div "test" at bounding box center [87, 52] width 21 height 14
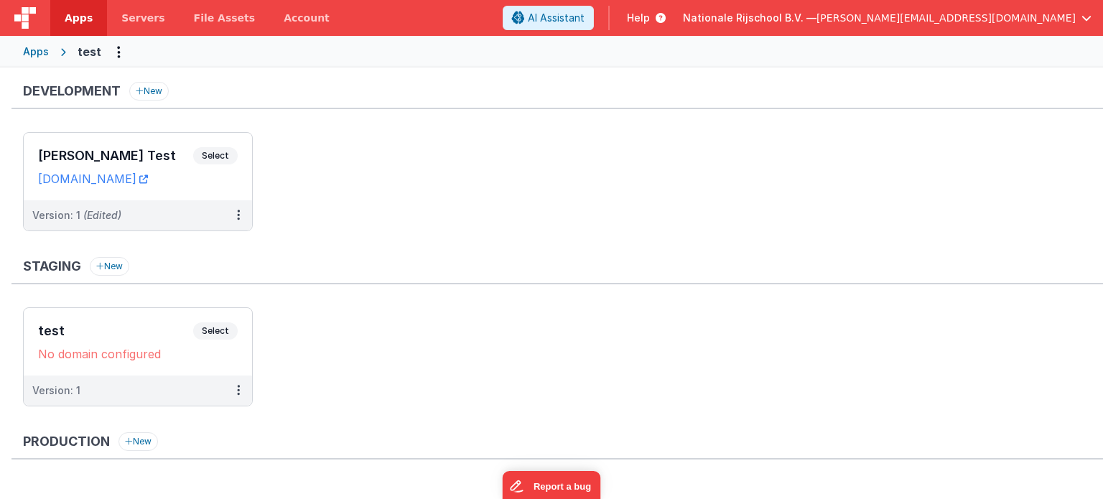
click at [34, 52] on div "Apps" at bounding box center [36, 52] width 26 height 14
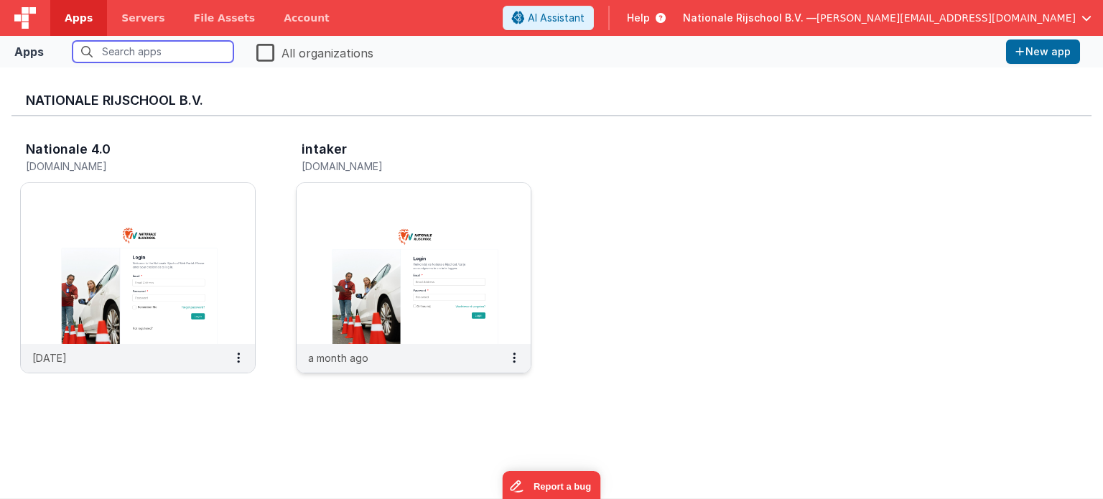
scroll to position [11, 0]
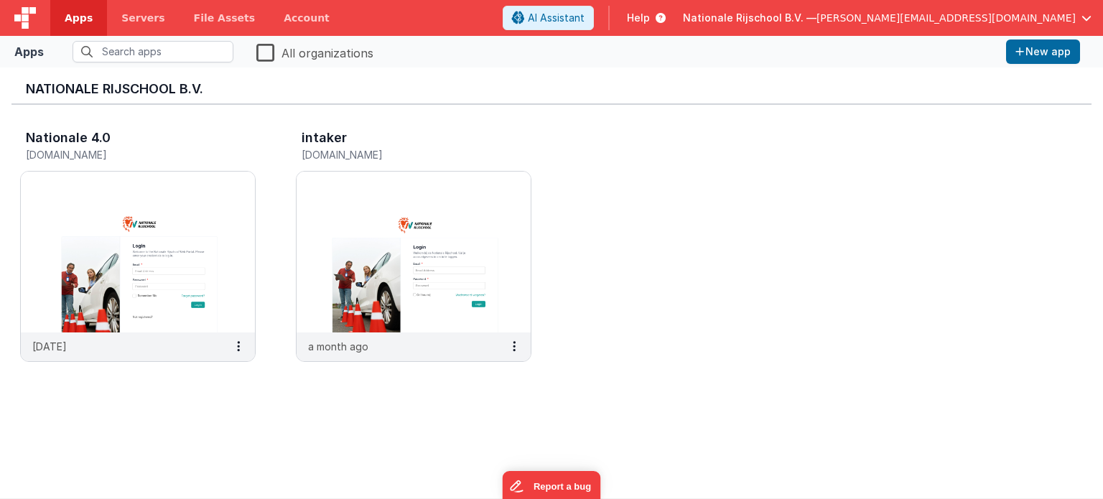
click at [272, 52] on label "All organizations" at bounding box center [314, 52] width 117 height 20
click at [0, 0] on input "All organizations" at bounding box center [0, 0] width 0 height 0
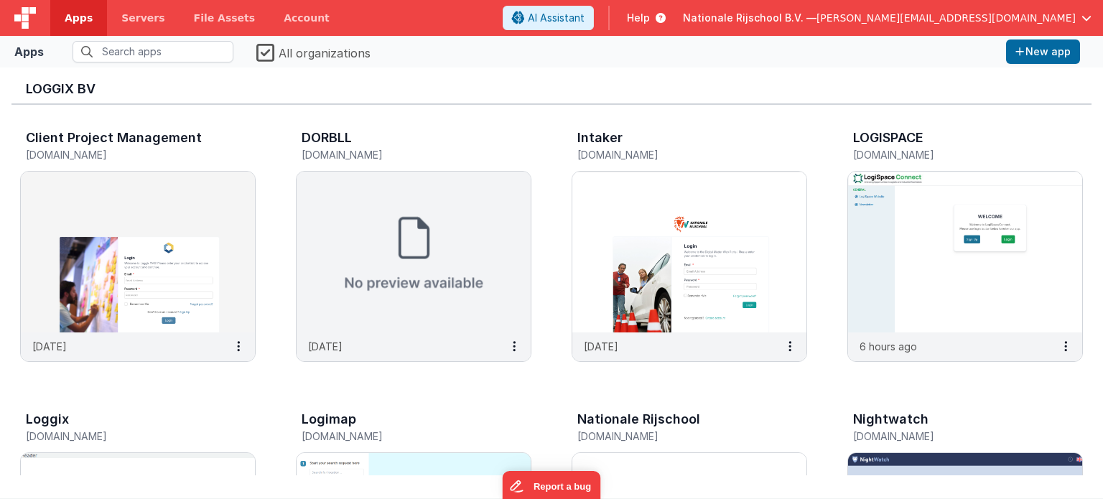
click at [272, 52] on label "All organizations" at bounding box center [313, 52] width 114 height 20
click at [0, 0] on input "All organizations" at bounding box center [0, 0] width 0 height 0
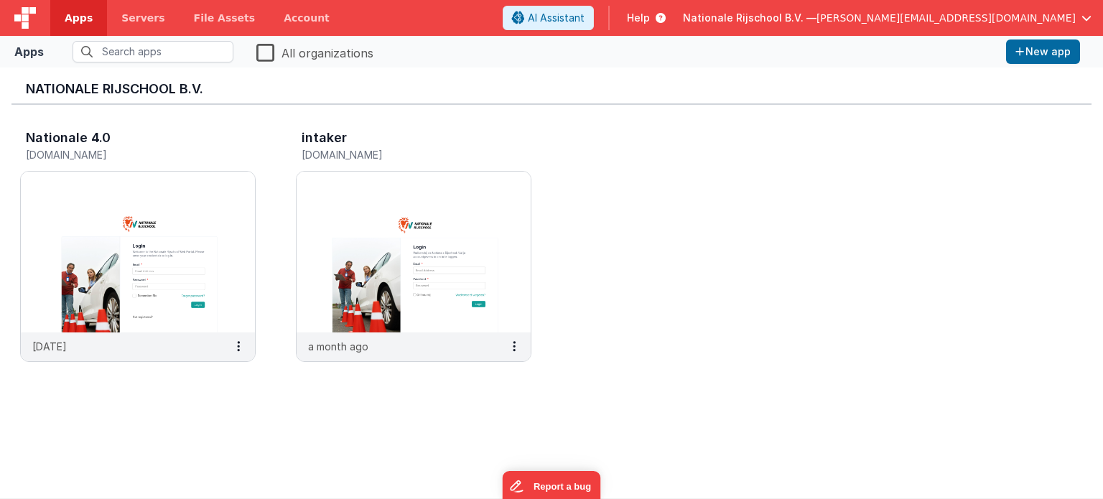
click at [272, 52] on label "All organizations" at bounding box center [314, 52] width 117 height 20
click at [0, 0] on input "All organizations" at bounding box center [0, 0] width 0 height 0
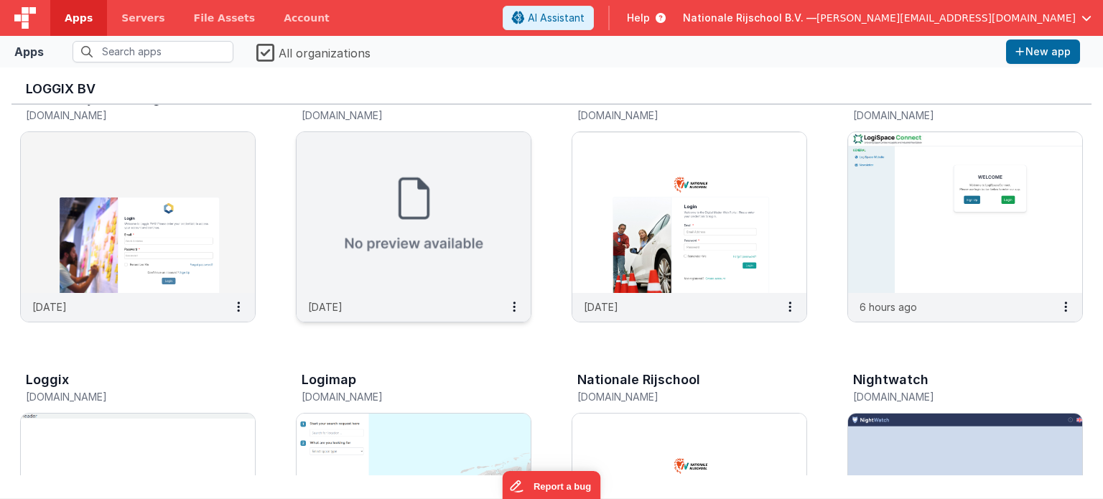
scroll to position [0, 0]
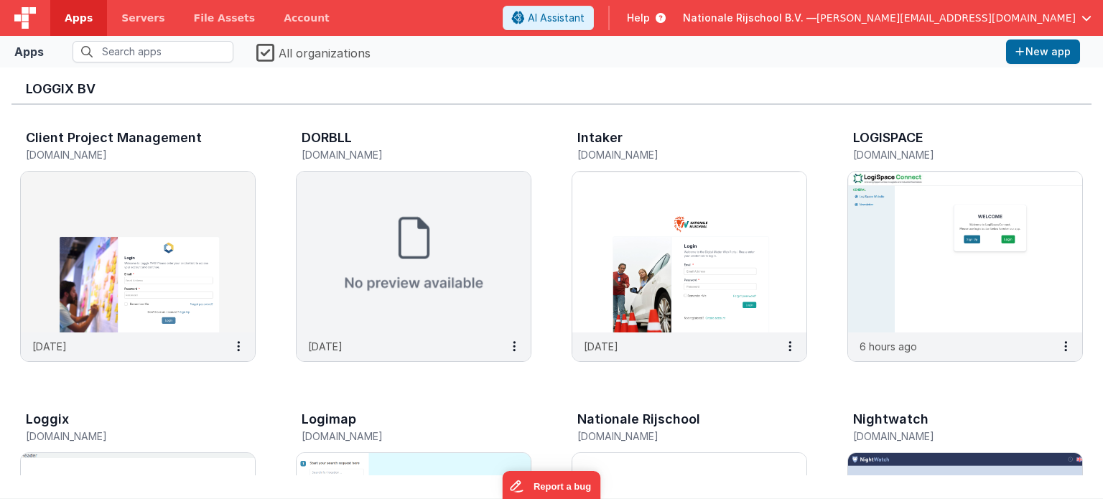
click at [265, 55] on label "All organizations" at bounding box center [313, 52] width 114 height 20
click at [0, 0] on input "All organizations" at bounding box center [0, 0] width 0 height 0
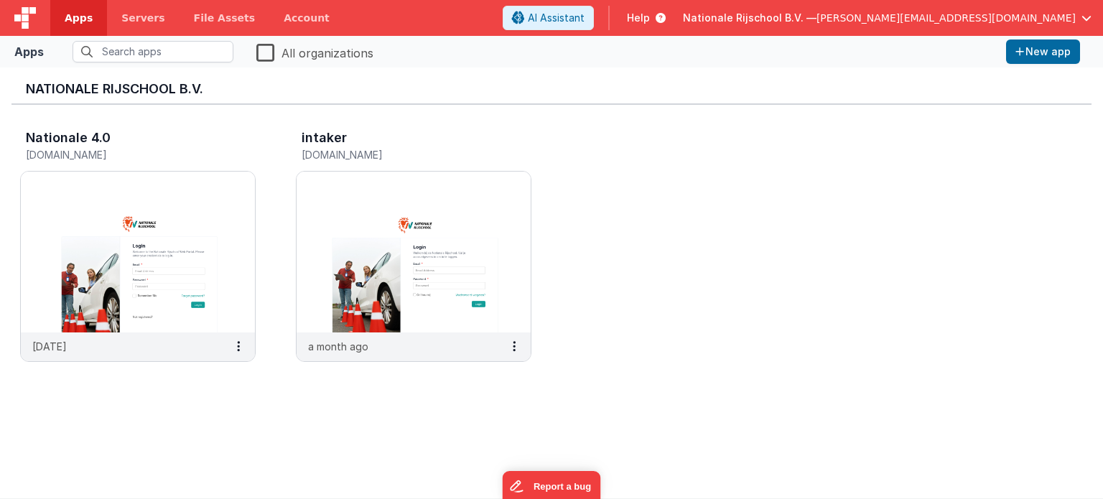
click at [1092, 19] on div "AI Assistant Help Nationale Rijschool B.V. — [PERSON_NAME][EMAIL_ADDRESS][DOMAI…" at bounding box center [802, 18] width 600 height 24
click at [1085, 14] on span "button" at bounding box center [1086, 18] width 10 height 10
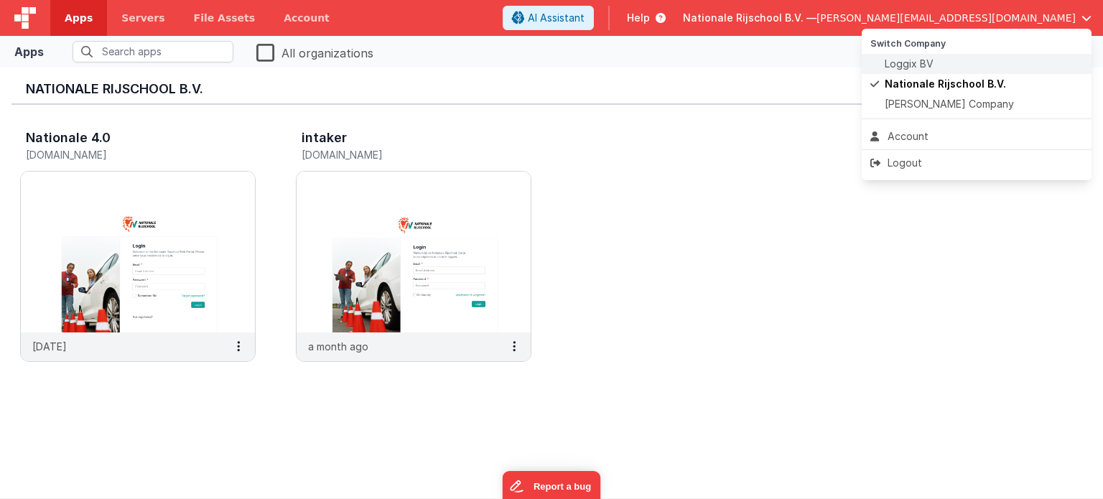
click at [882, 65] on span at bounding box center [877, 64] width 14 height 14
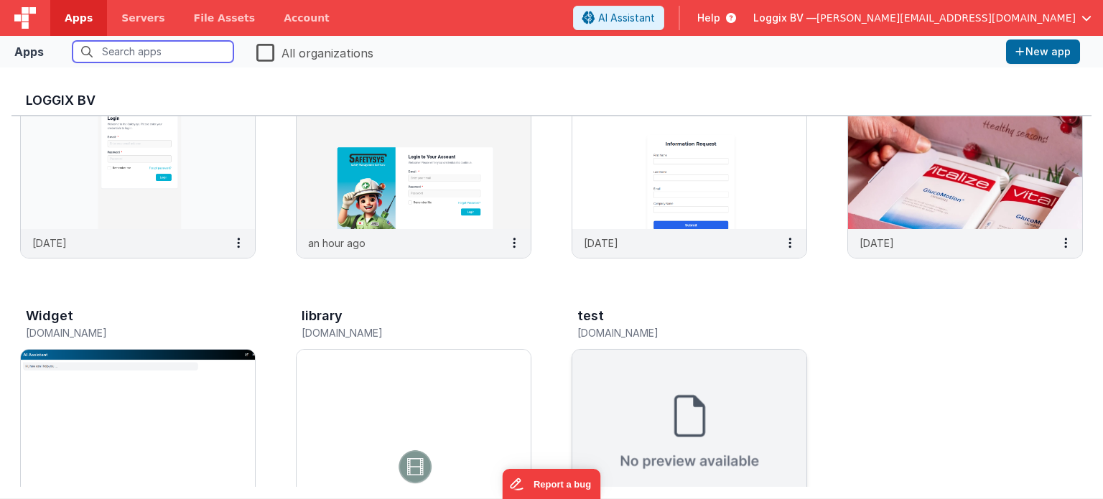
scroll to position [763, 0]
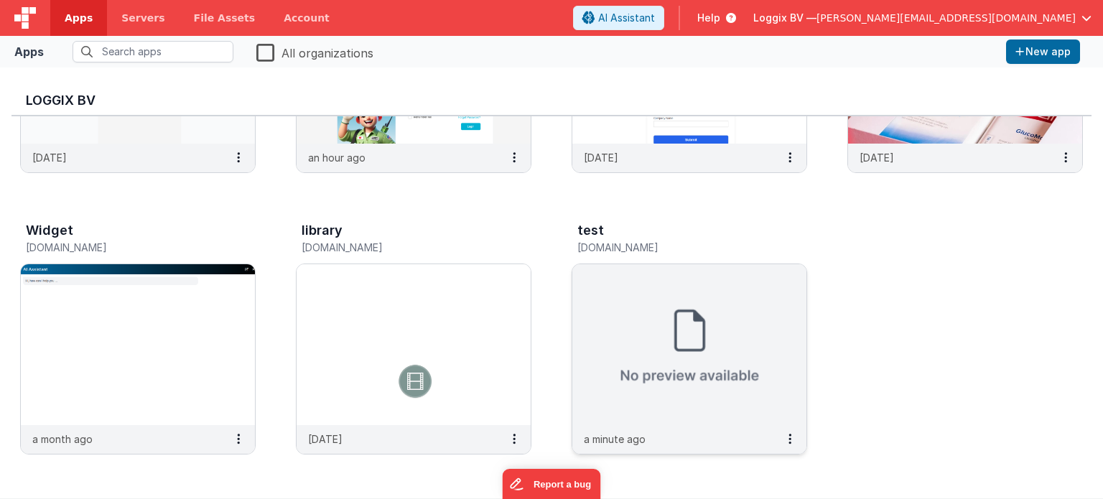
click at [731, 314] on img at bounding box center [689, 344] width 234 height 161
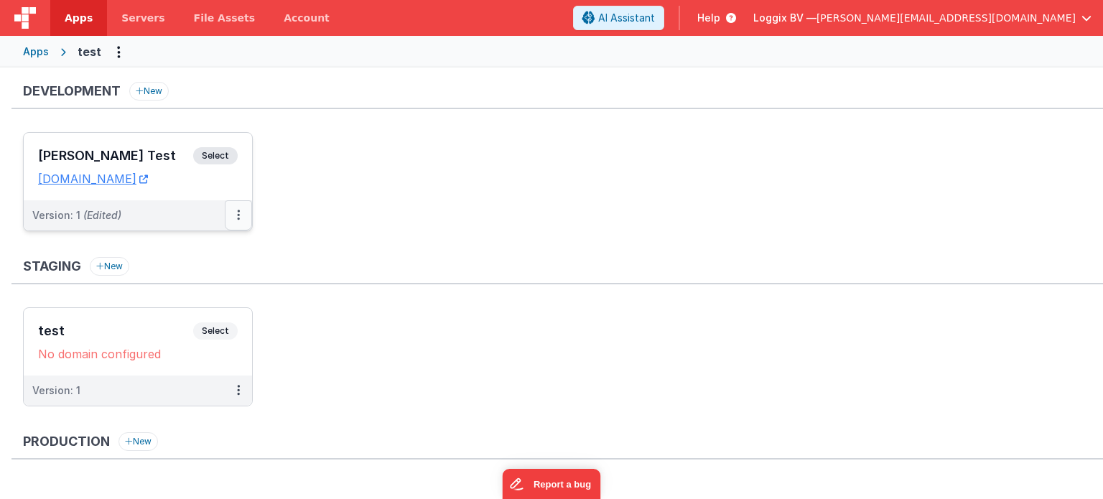
click at [241, 216] on button at bounding box center [238, 215] width 27 height 30
click at [195, 280] on link "Open Helper" at bounding box center [189, 274] width 126 height 26
click at [164, 240] on link "Edit" at bounding box center [189, 248] width 126 height 26
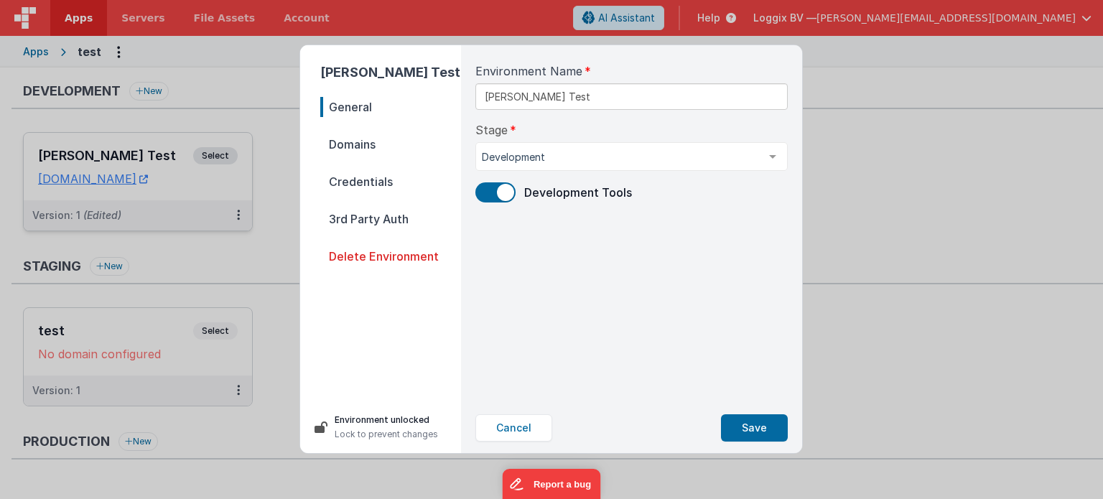
click at [368, 183] on span "Credentials" at bounding box center [390, 182] width 141 height 20
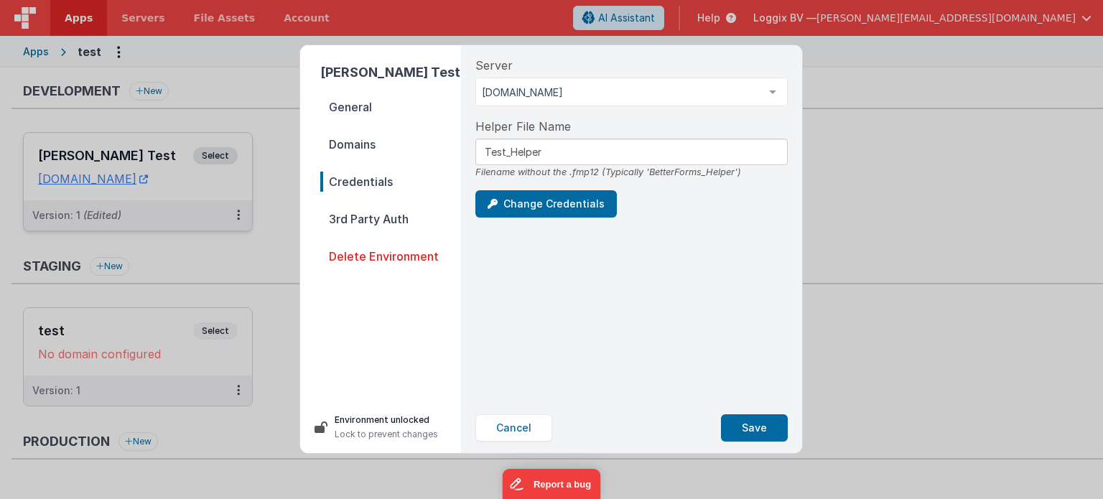
click at [357, 146] on span "Domains" at bounding box center [390, 144] width 141 height 20
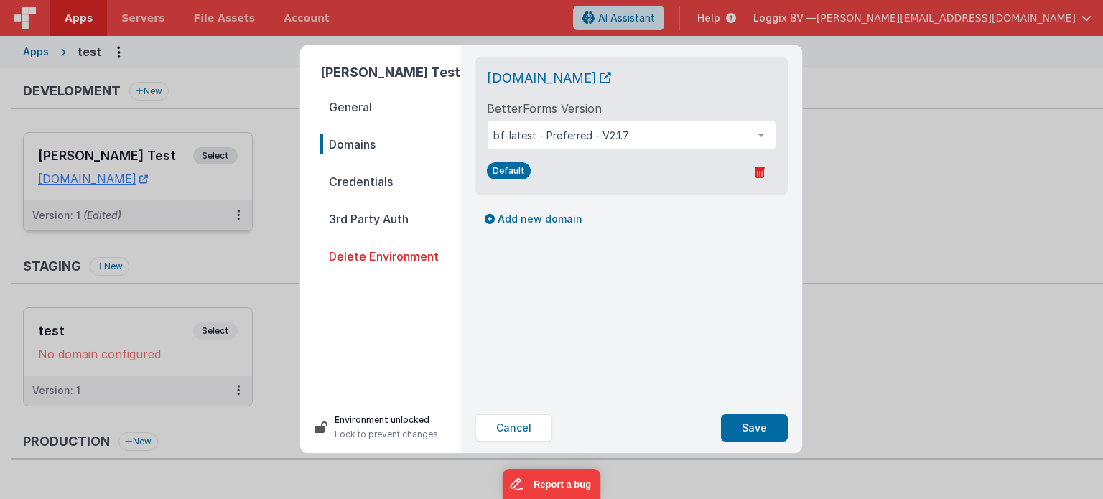
click at [352, 100] on span "General" at bounding box center [390, 107] width 141 height 20
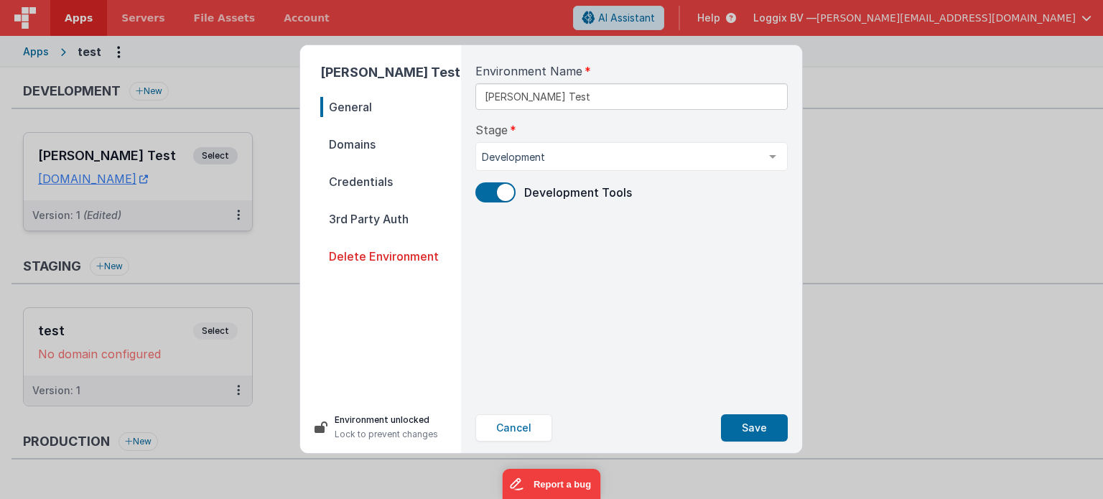
click at [364, 136] on span "Domains" at bounding box center [390, 144] width 141 height 20
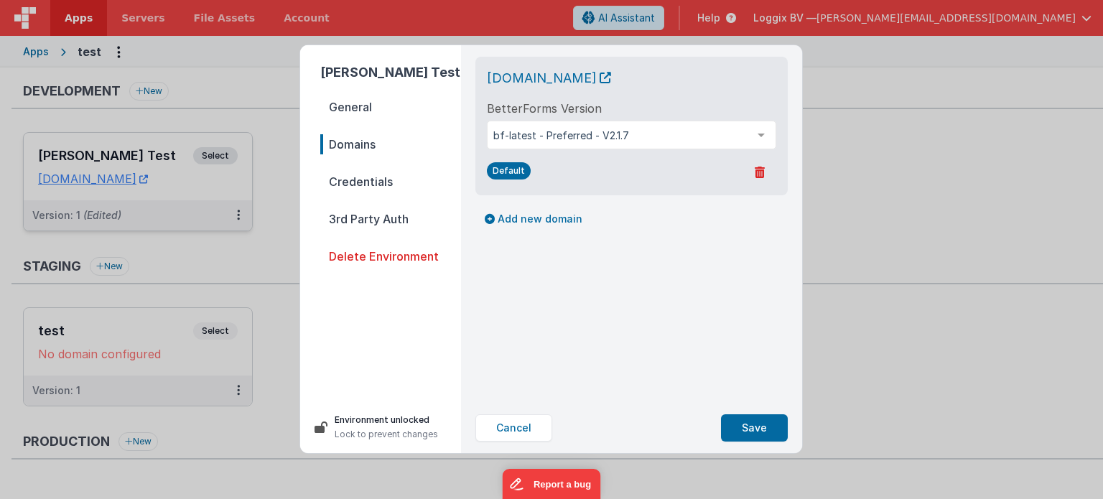
click at [365, 172] on span "Credentials" at bounding box center [390, 182] width 141 height 20
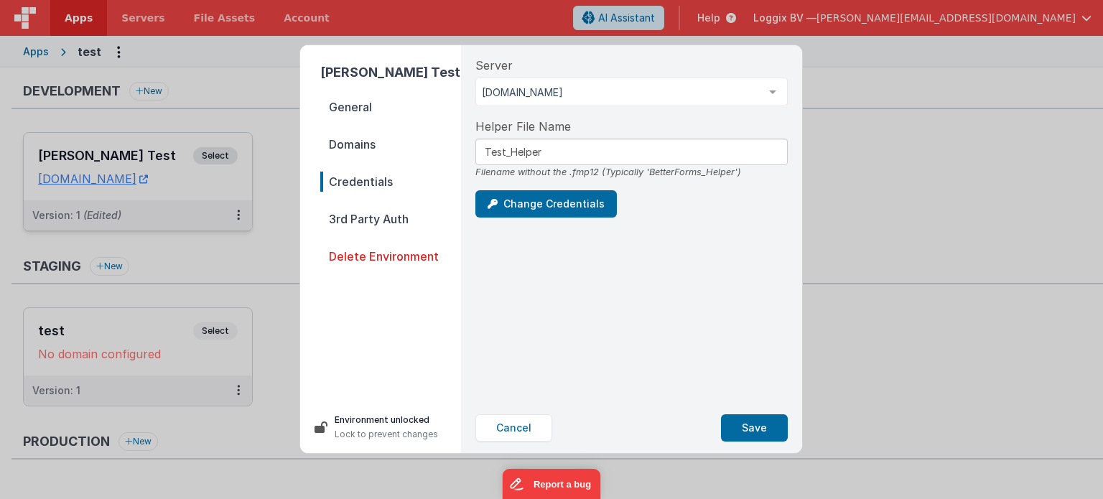
click at [368, 142] on span "Domains" at bounding box center [390, 144] width 141 height 20
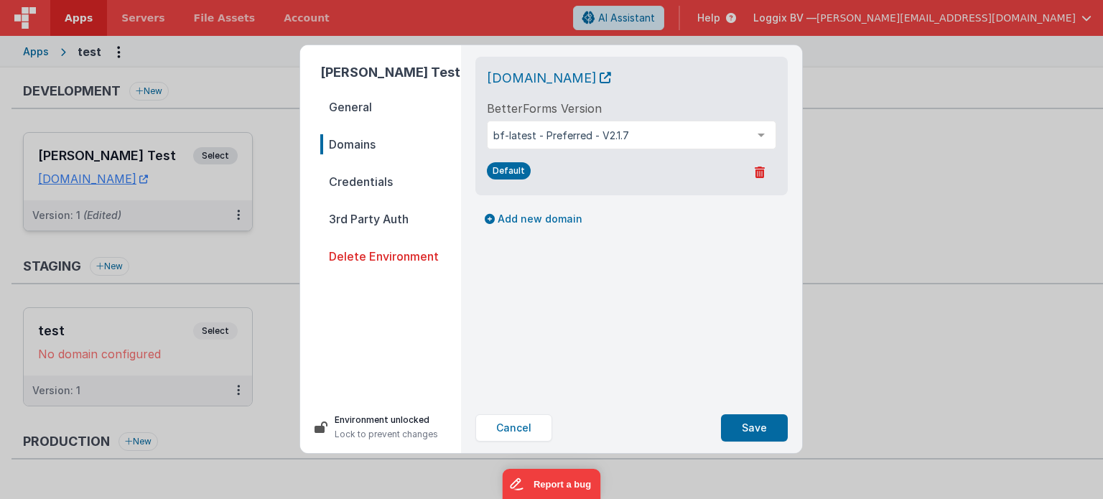
click at [342, 105] on span "General" at bounding box center [390, 107] width 141 height 20
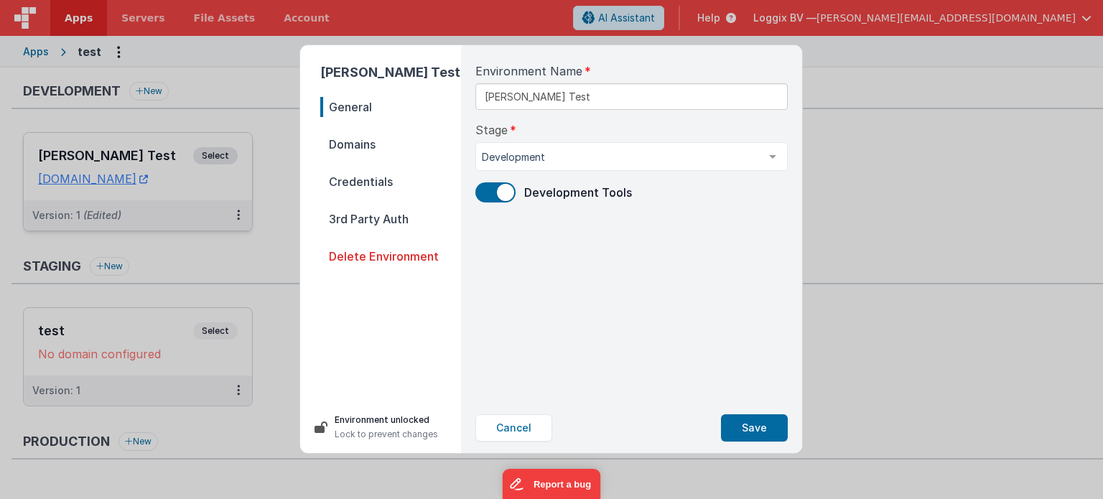
click at [346, 200] on nav "General Domains Credentials 3rd Party Auth Delete Environment" at bounding box center [390, 243] width 141 height 293
click at [339, 182] on span "Credentials" at bounding box center [390, 182] width 141 height 20
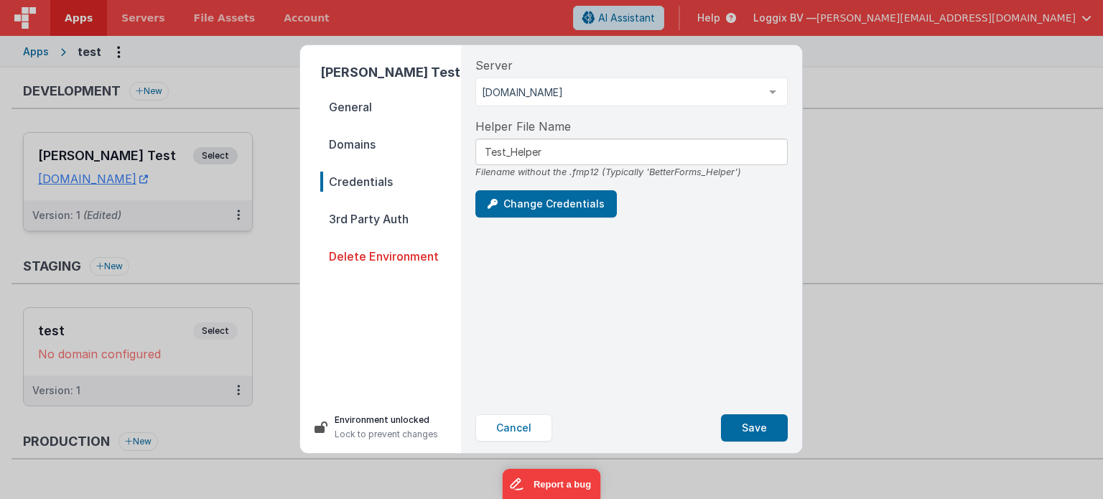
click at [870, 93] on div "[PERSON_NAME] Test General Domains Credentials 3rd Party Auth Delete Environmen…" at bounding box center [551, 249] width 1103 height 499
click at [770, 428] on button "Save" at bounding box center [754, 427] width 67 height 27
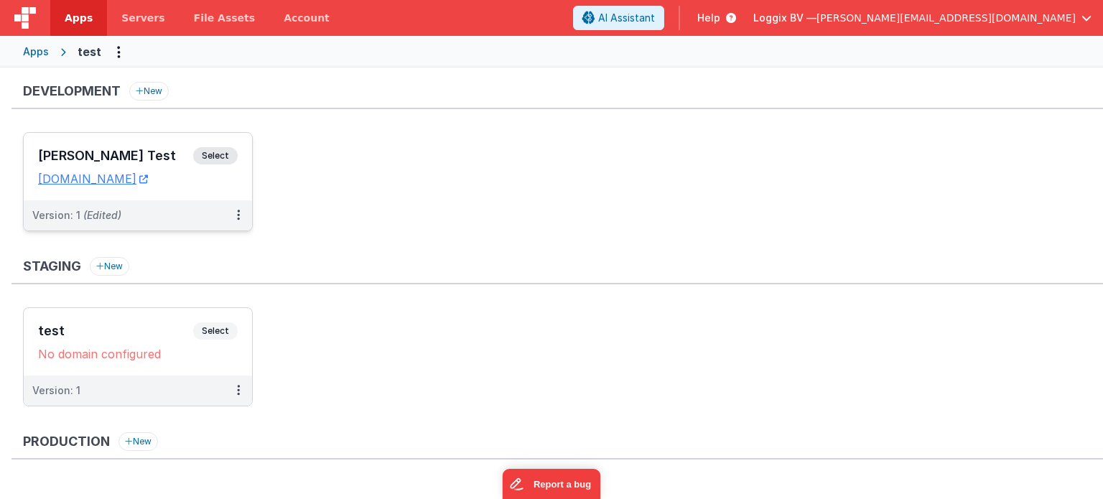
click at [224, 164] on div "[PERSON_NAME] Test Select" at bounding box center [138, 159] width 200 height 24
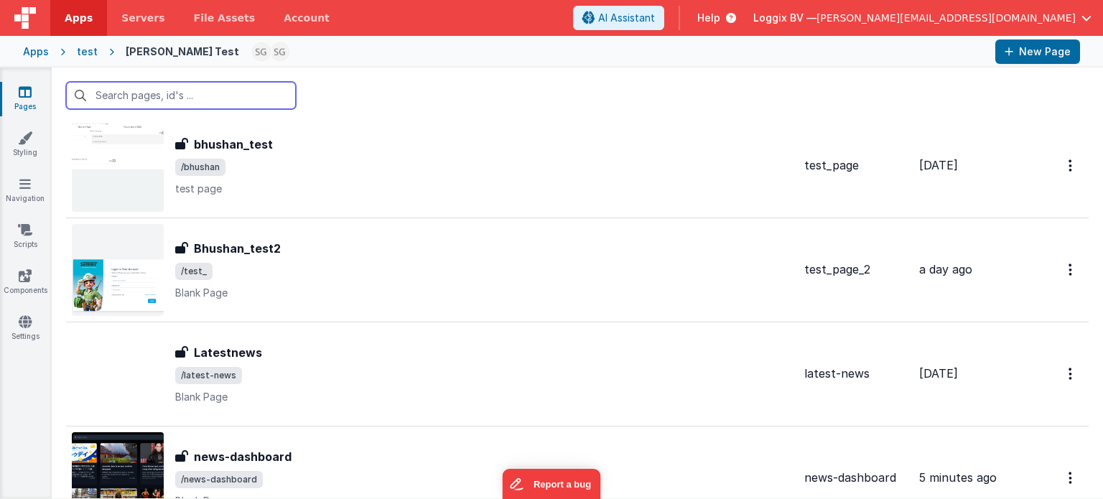
scroll to position [2634, 0]
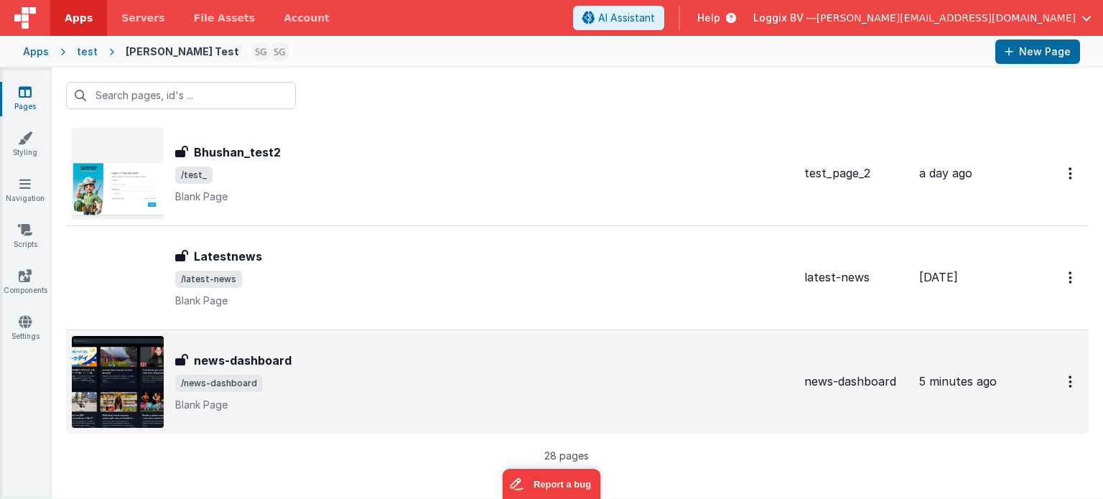
click at [345, 384] on span "/news-dashboard" at bounding box center [483, 383] width 617 height 17
